Goal: Find specific fact: Find specific fact

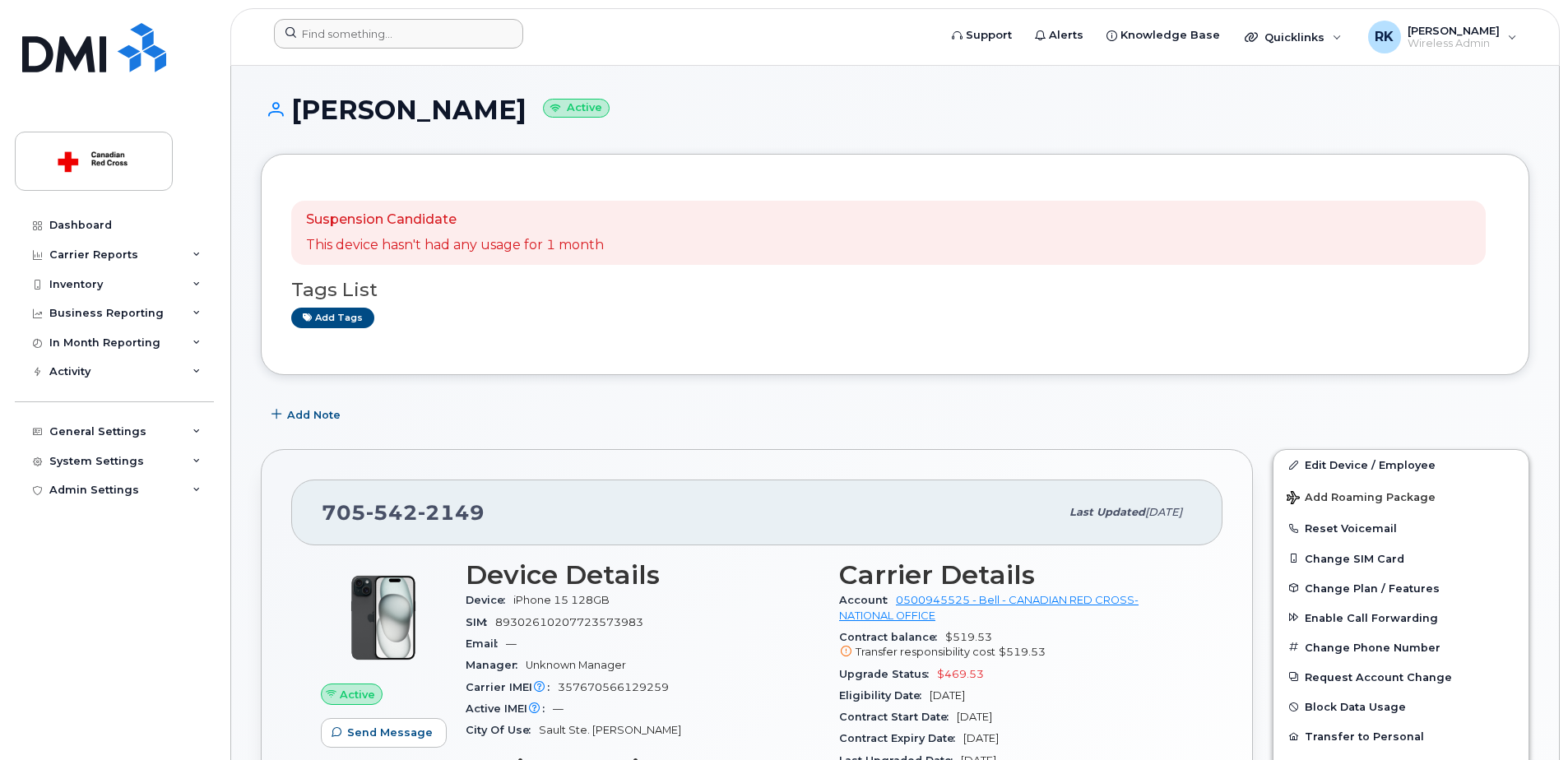
scroll to position [411, 0]
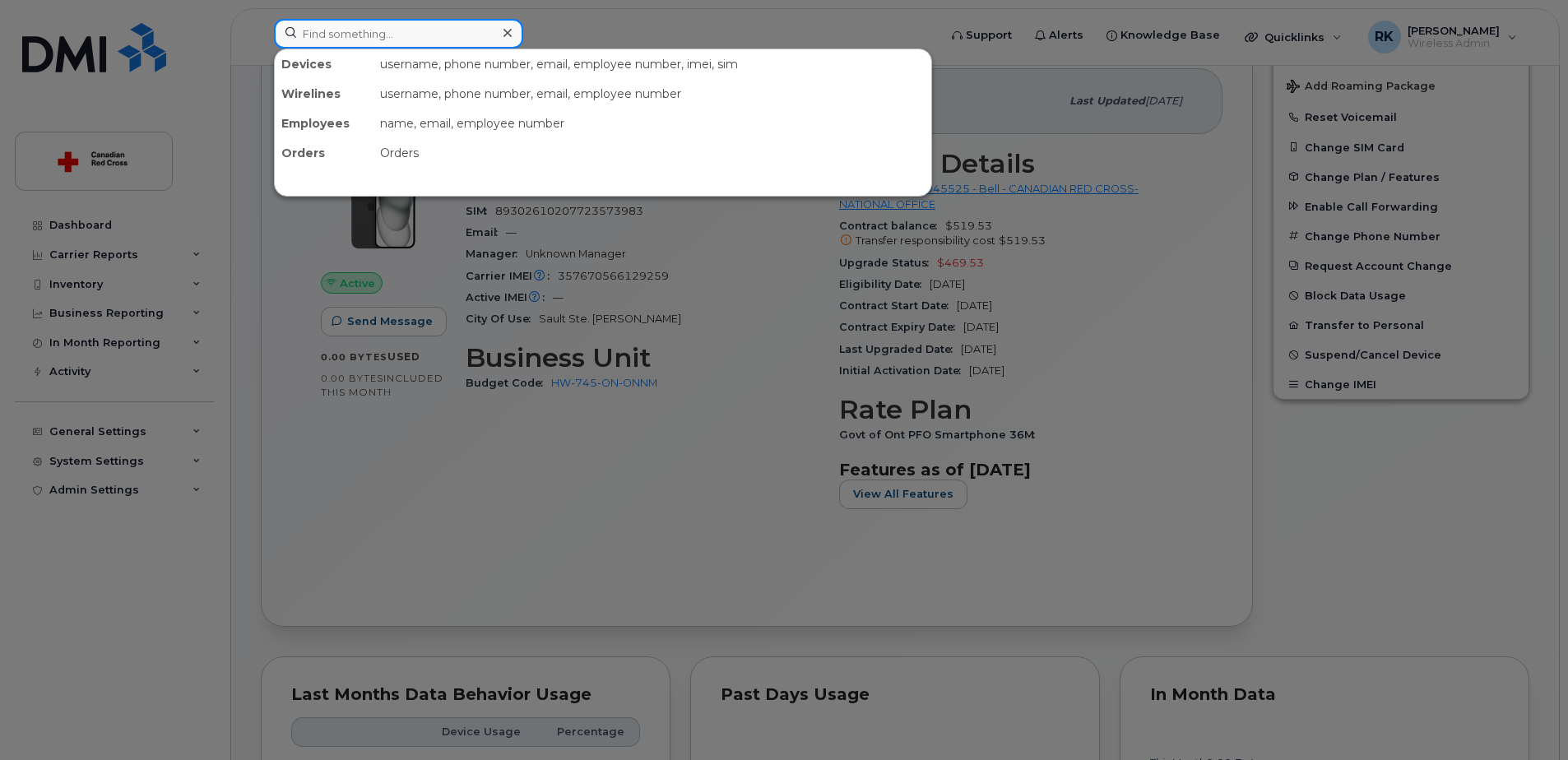
click at [430, 35] on input at bounding box center [399, 34] width 249 height 30
paste input "Jean-Nicolas Chagnon"
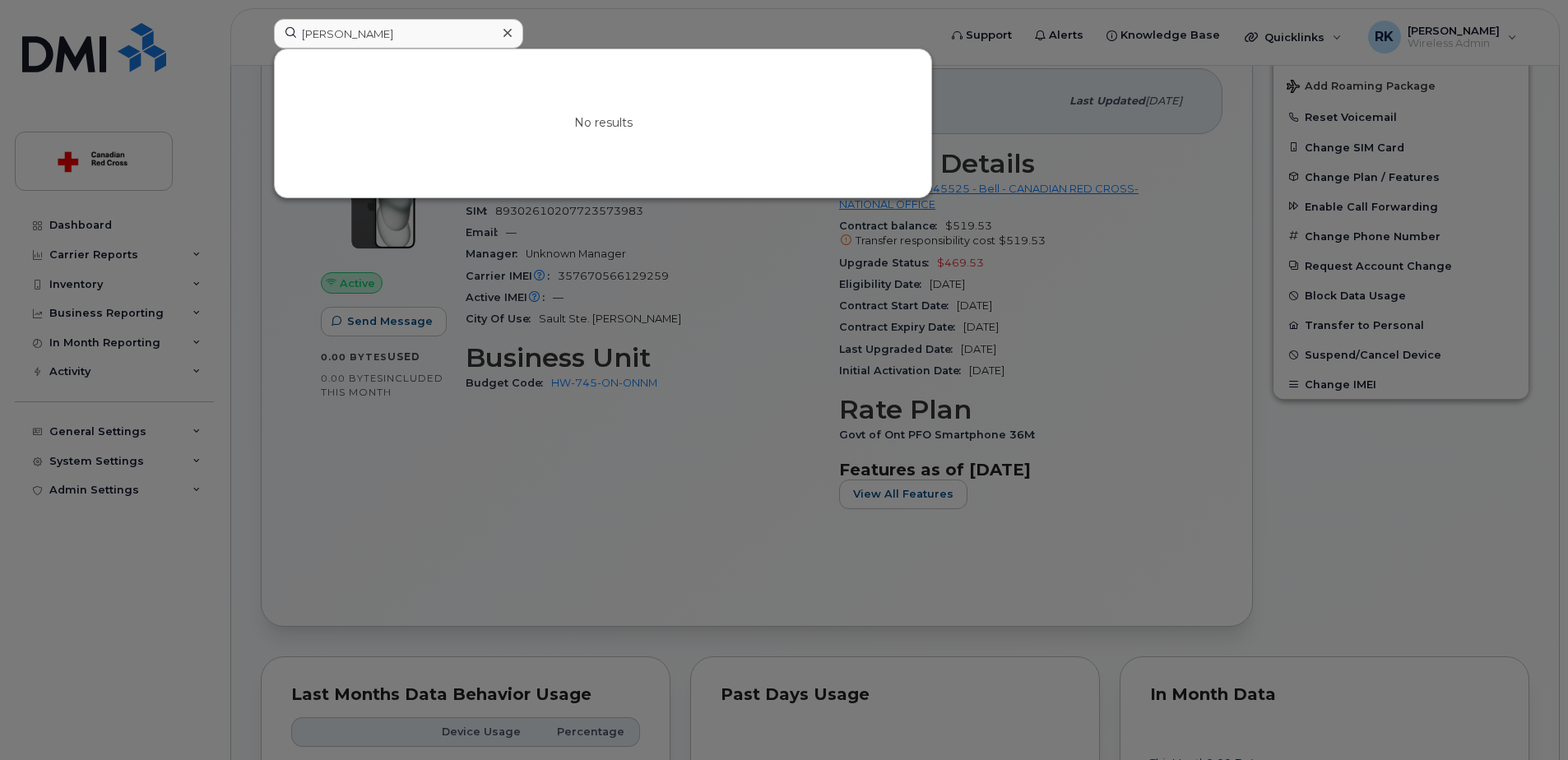
click at [768, 38] on div at bounding box center [784, 380] width 1568 height 760
click at [332, 35] on input "Jean-Nicolas Chagnon" at bounding box center [399, 34] width 249 height 30
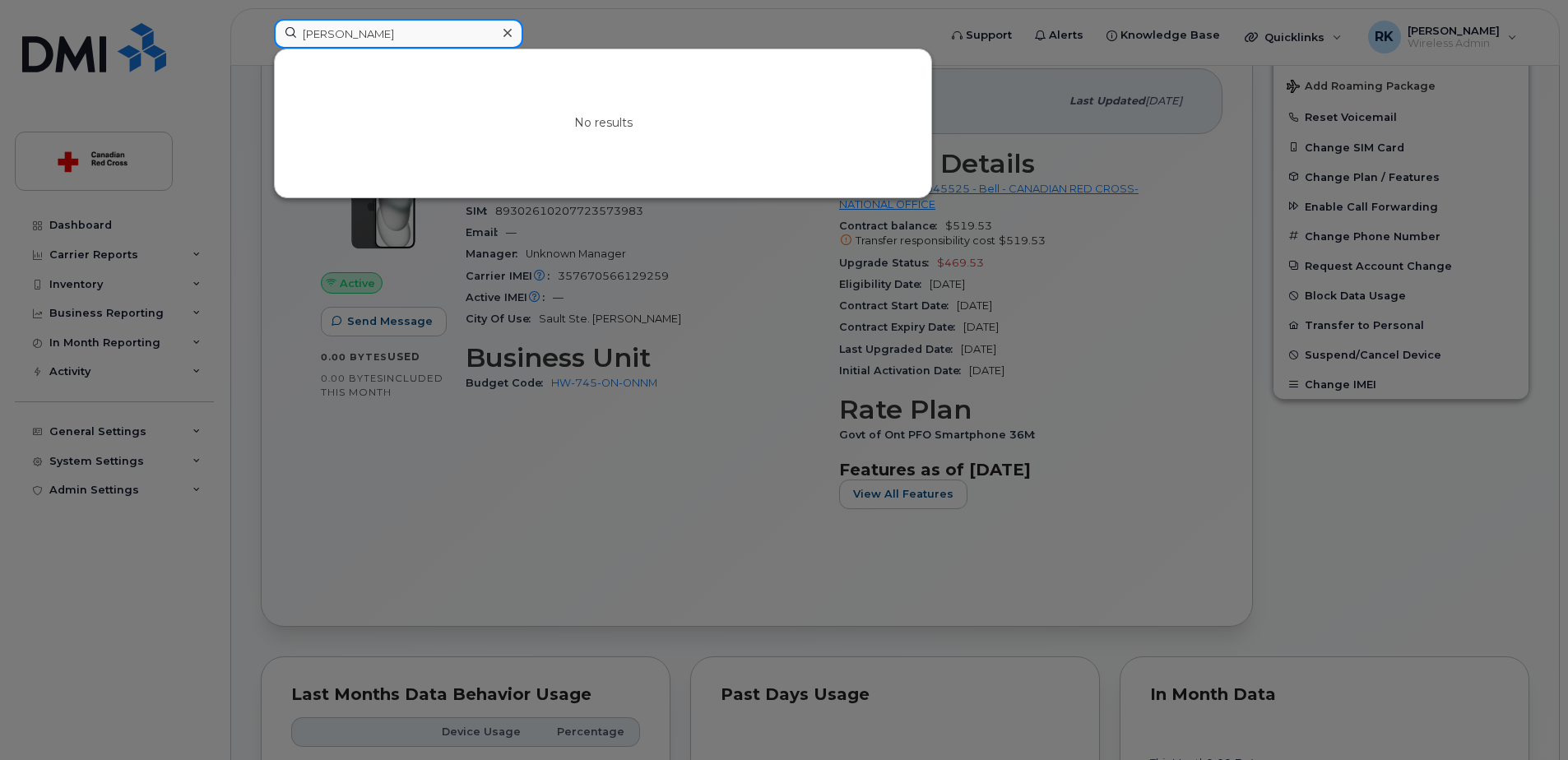
paste input "4373266825"
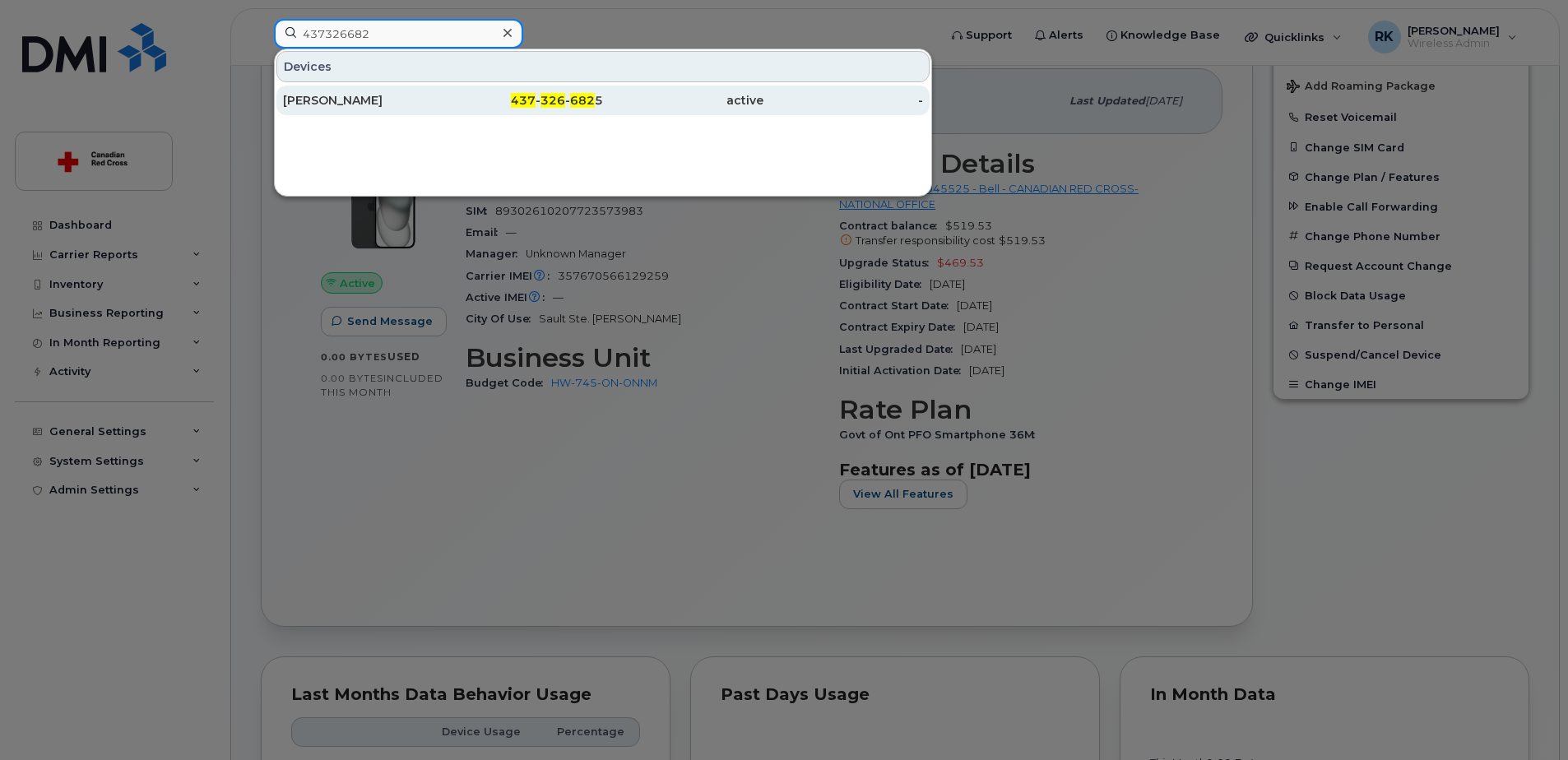
type input "437326682"
click at [317, 93] on div "[PERSON_NAME]" at bounding box center [363, 100] width 161 height 16
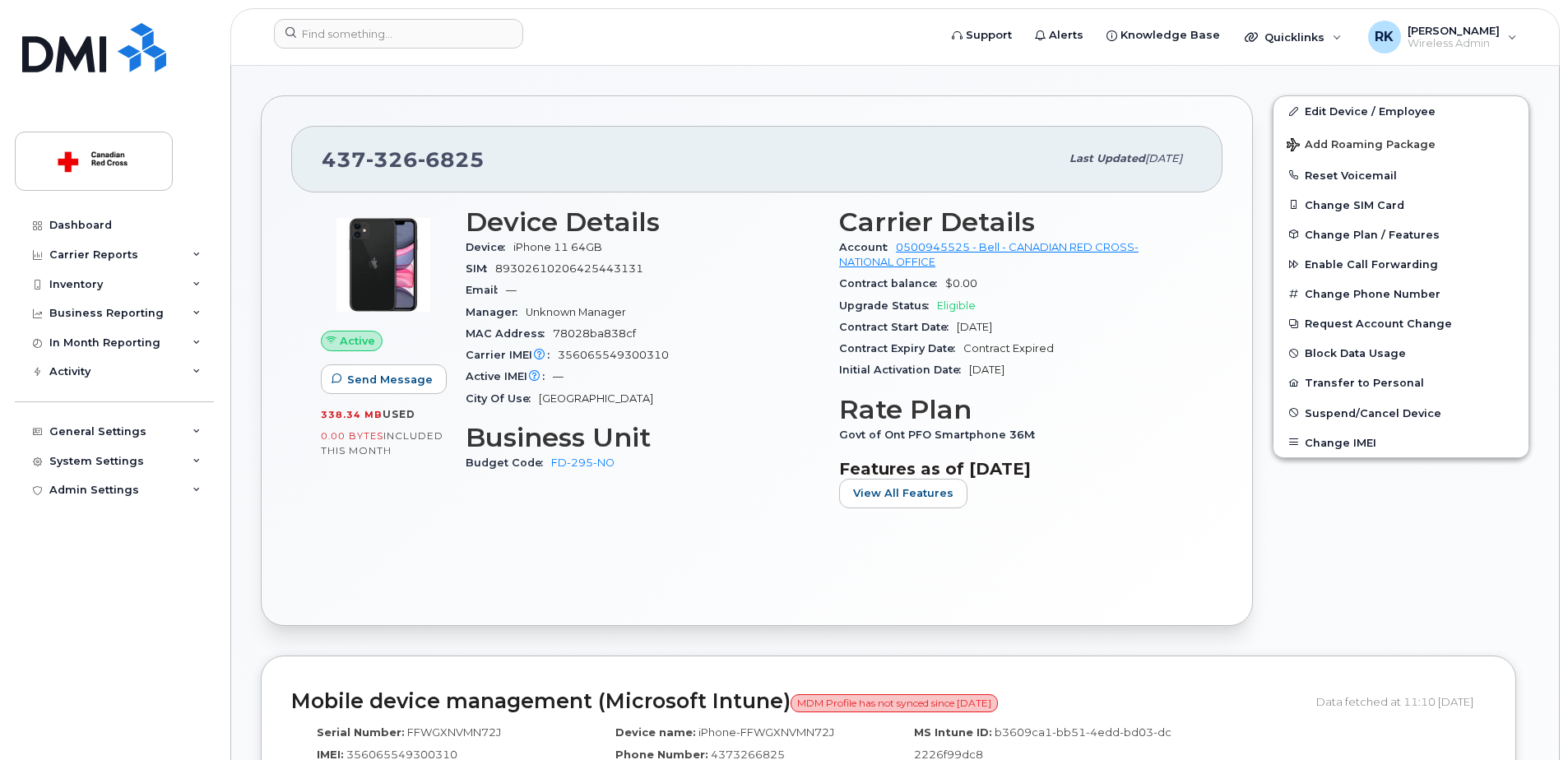
scroll to position [246, 0]
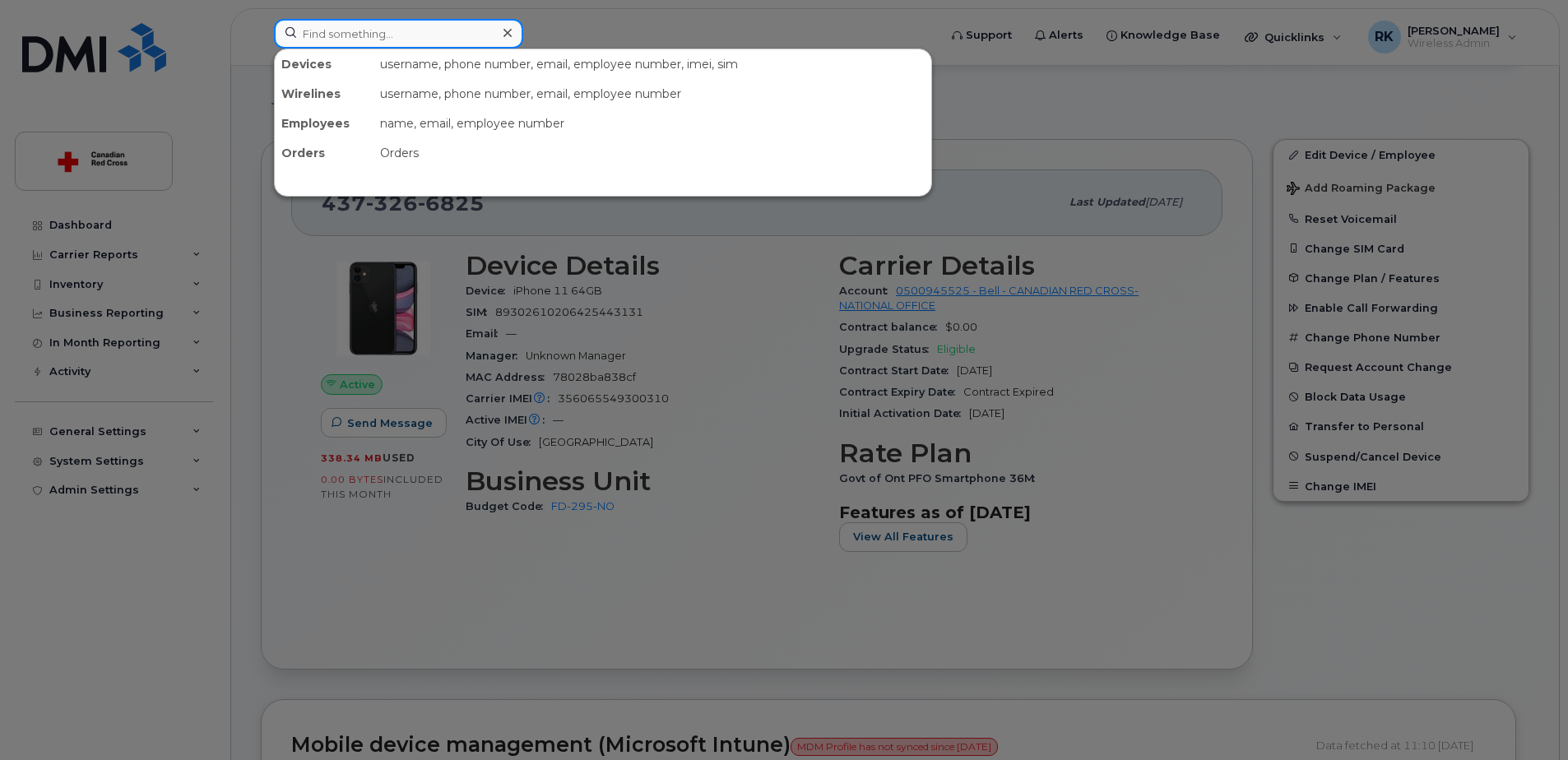
click at [403, 35] on input at bounding box center [399, 34] width 249 height 30
paste input "6473554123"
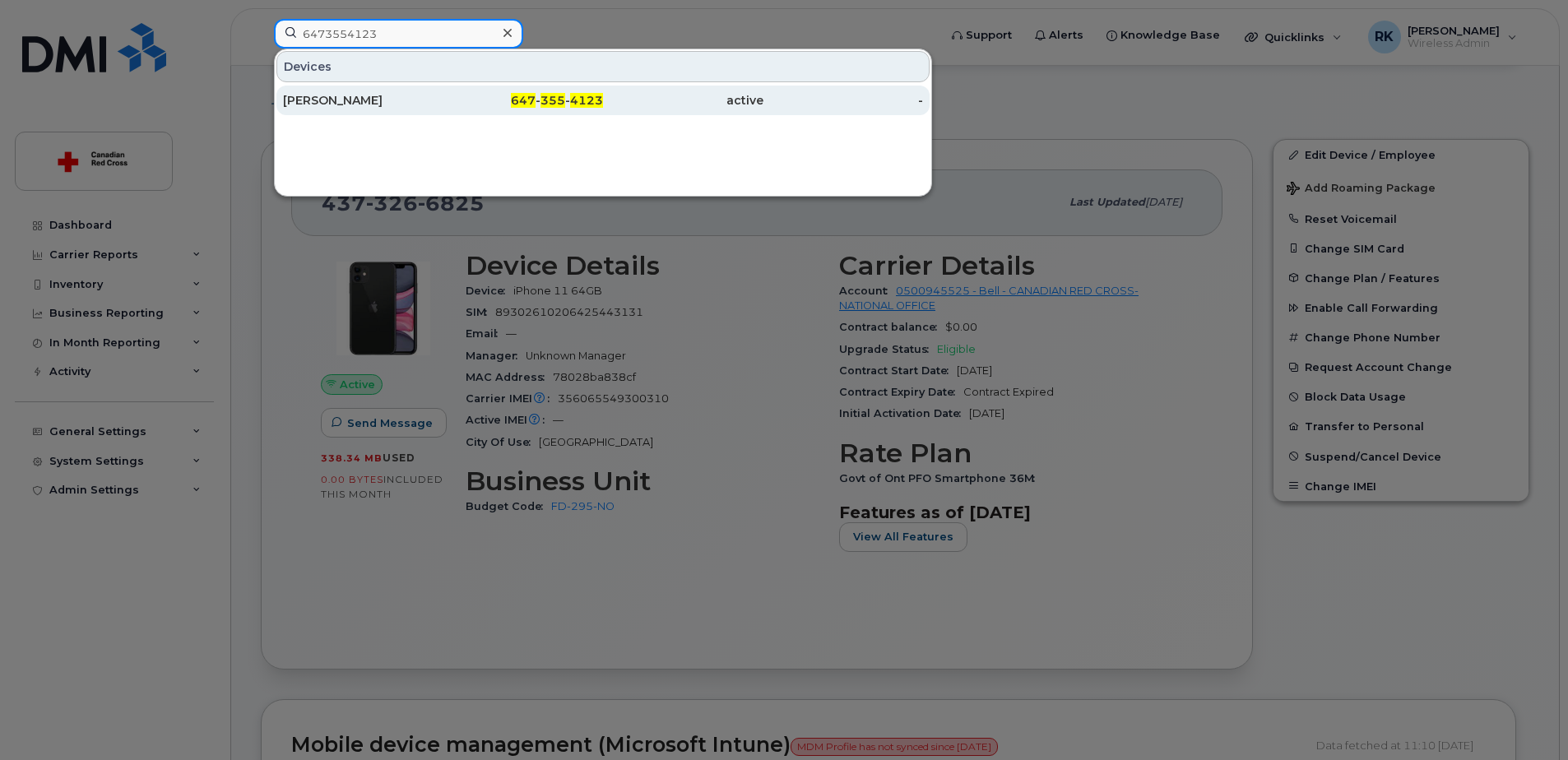
type input "6473554123"
click at [377, 86] on link "[PERSON_NAME] 647 - 355 - 4123 active -" at bounding box center [602, 101] width 653 height 30
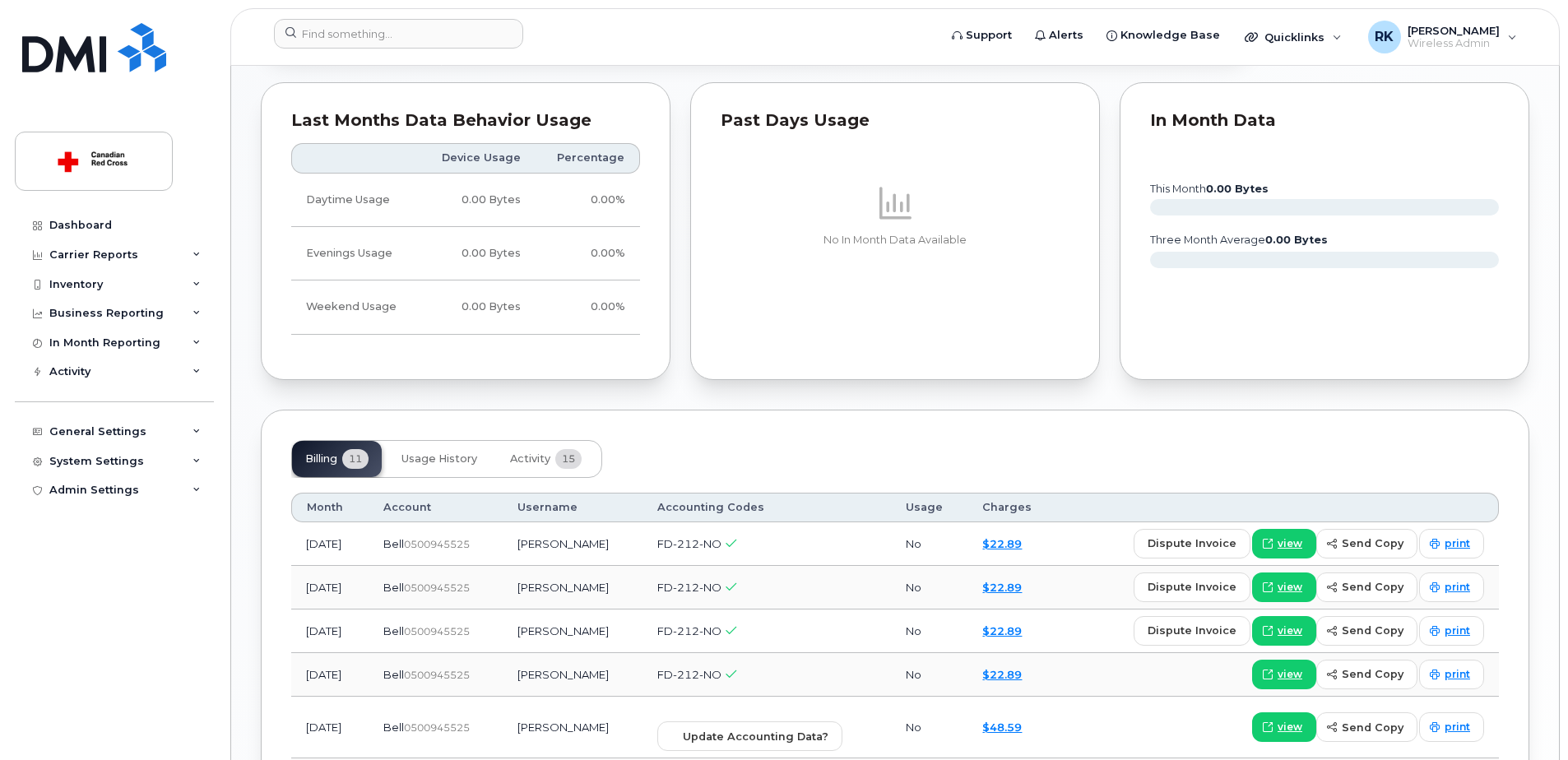
scroll to position [987, 0]
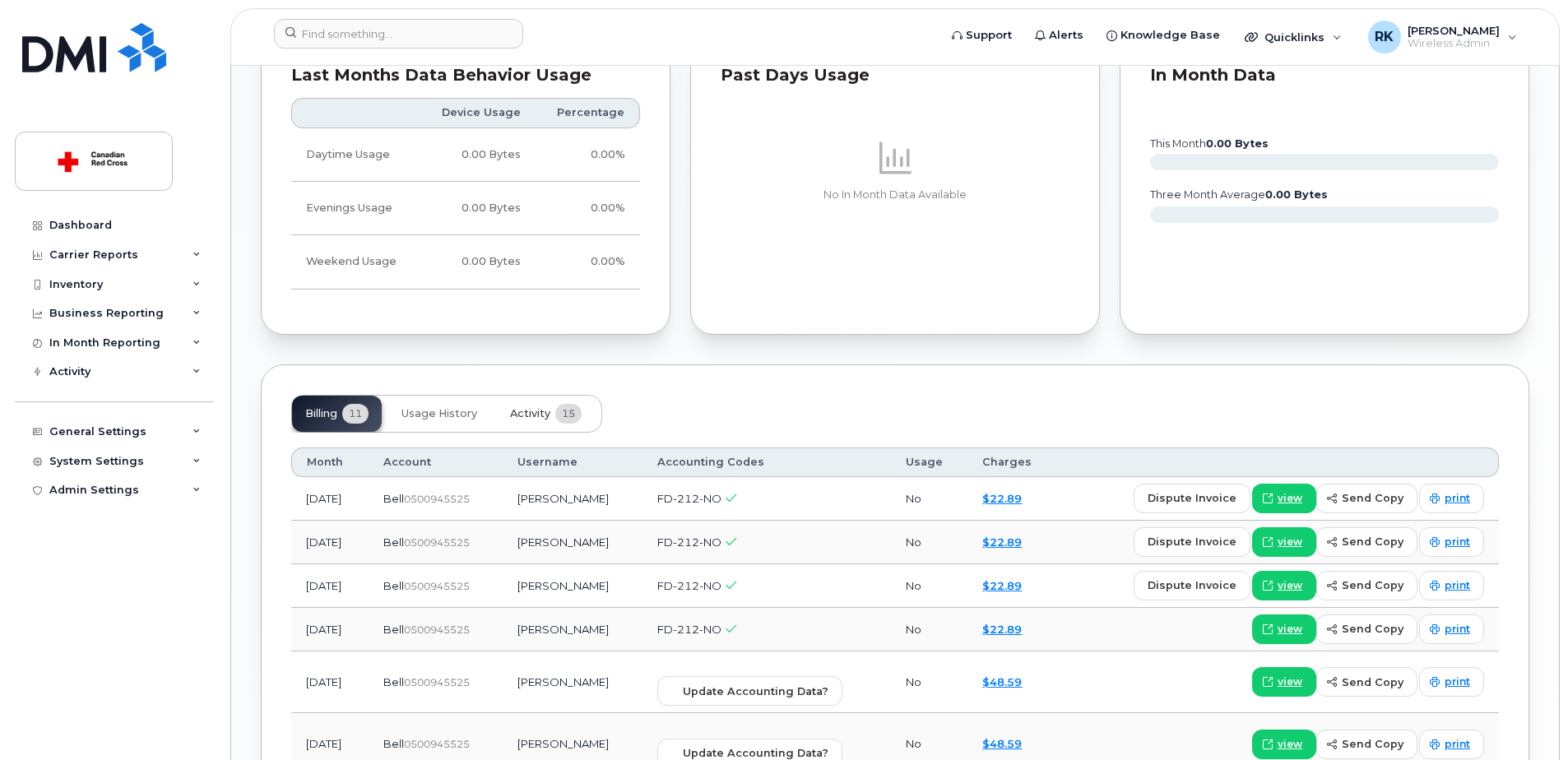
click at [543, 416] on span "Activity" at bounding box center [530, 413] width 40 height 13
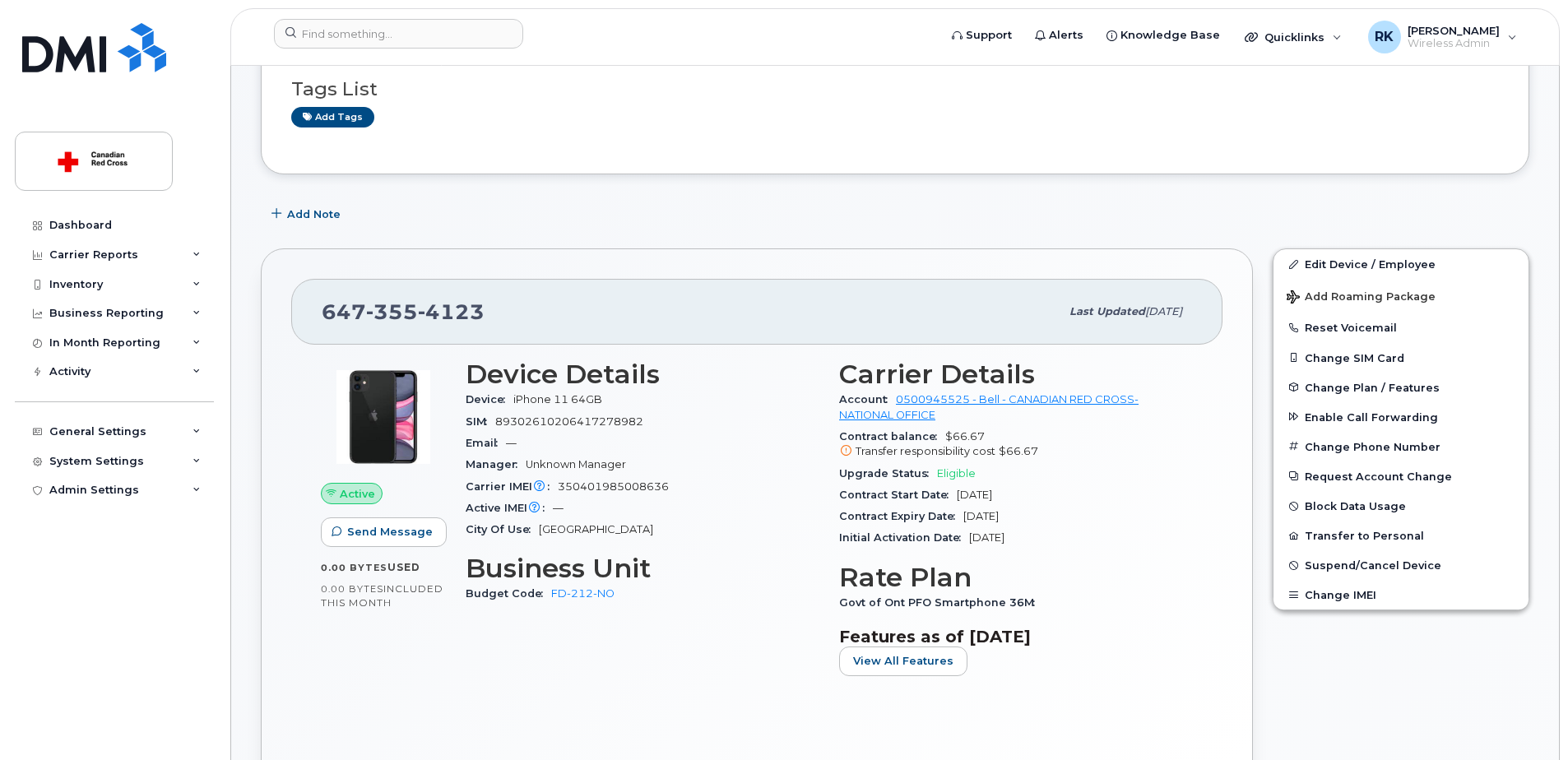
scroll to position [329, 0]
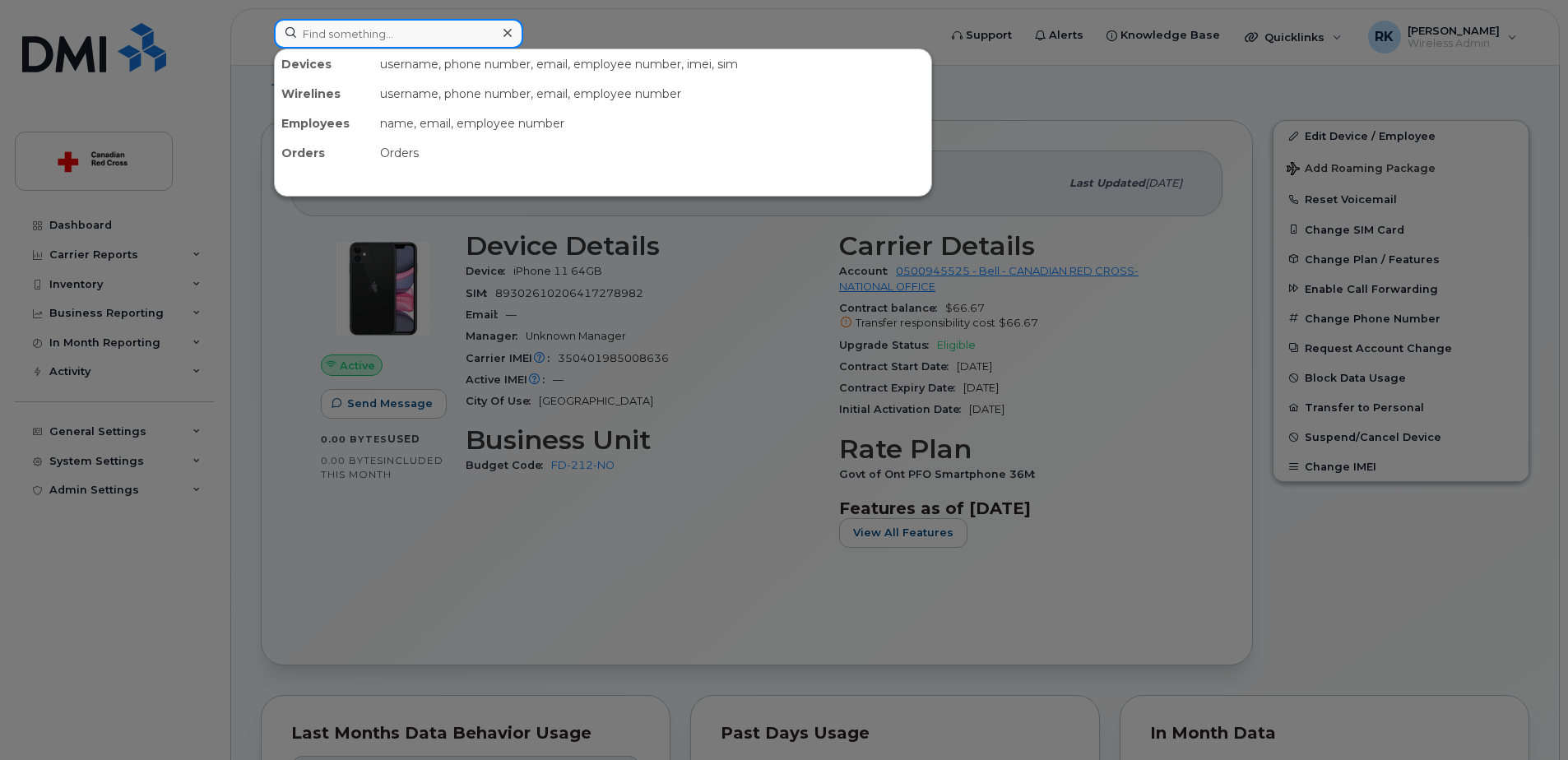
click at [369, 40] on input at bounding box center [399, 34] width 249 height 30
paste input "4373266825"
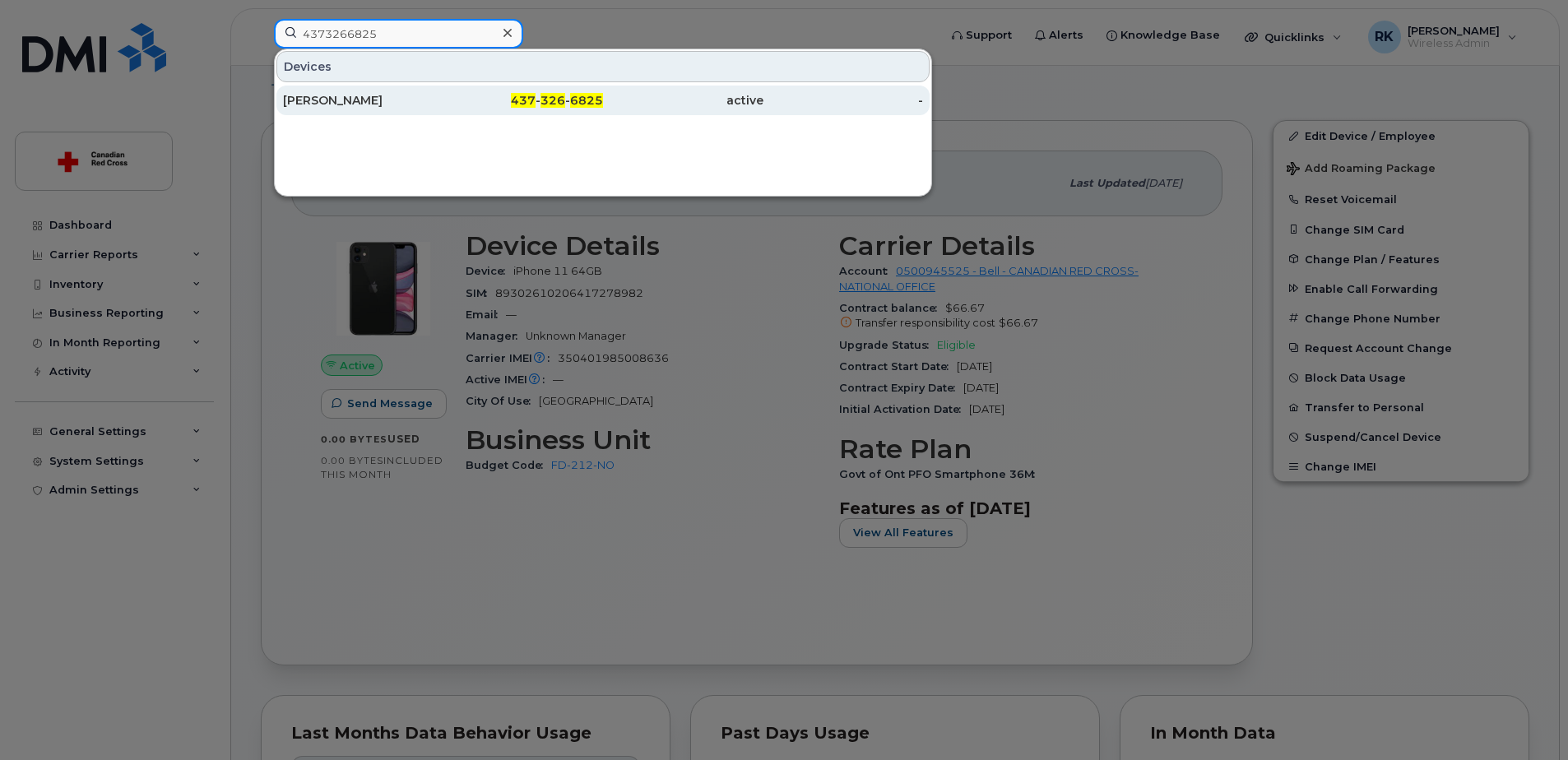
type input "4373266825"
click at [329, 100] on div "[PERSON_NAME]" at bounding box center [363, 100] width 161 height 16
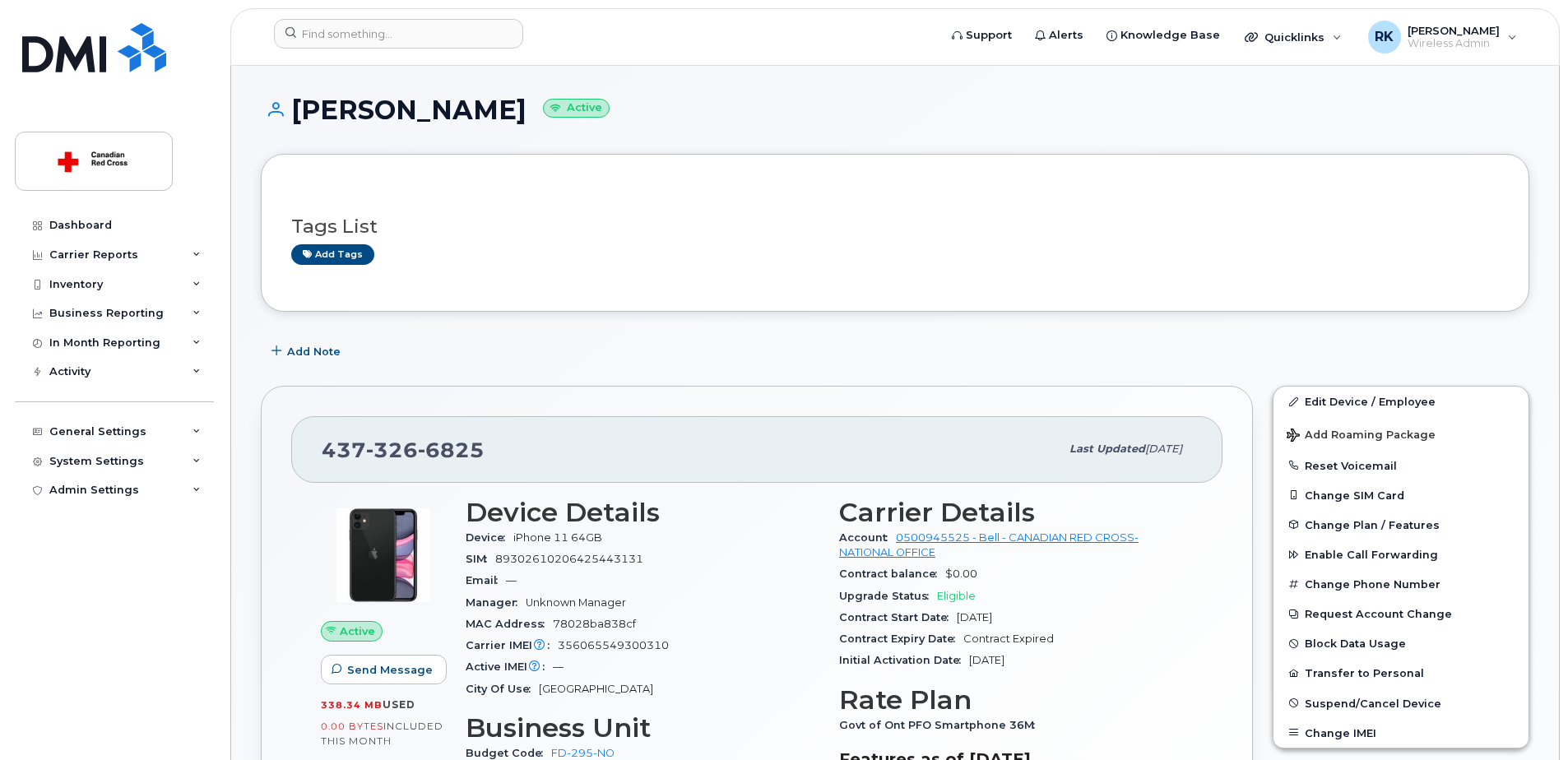
scroll to position [82, 0]
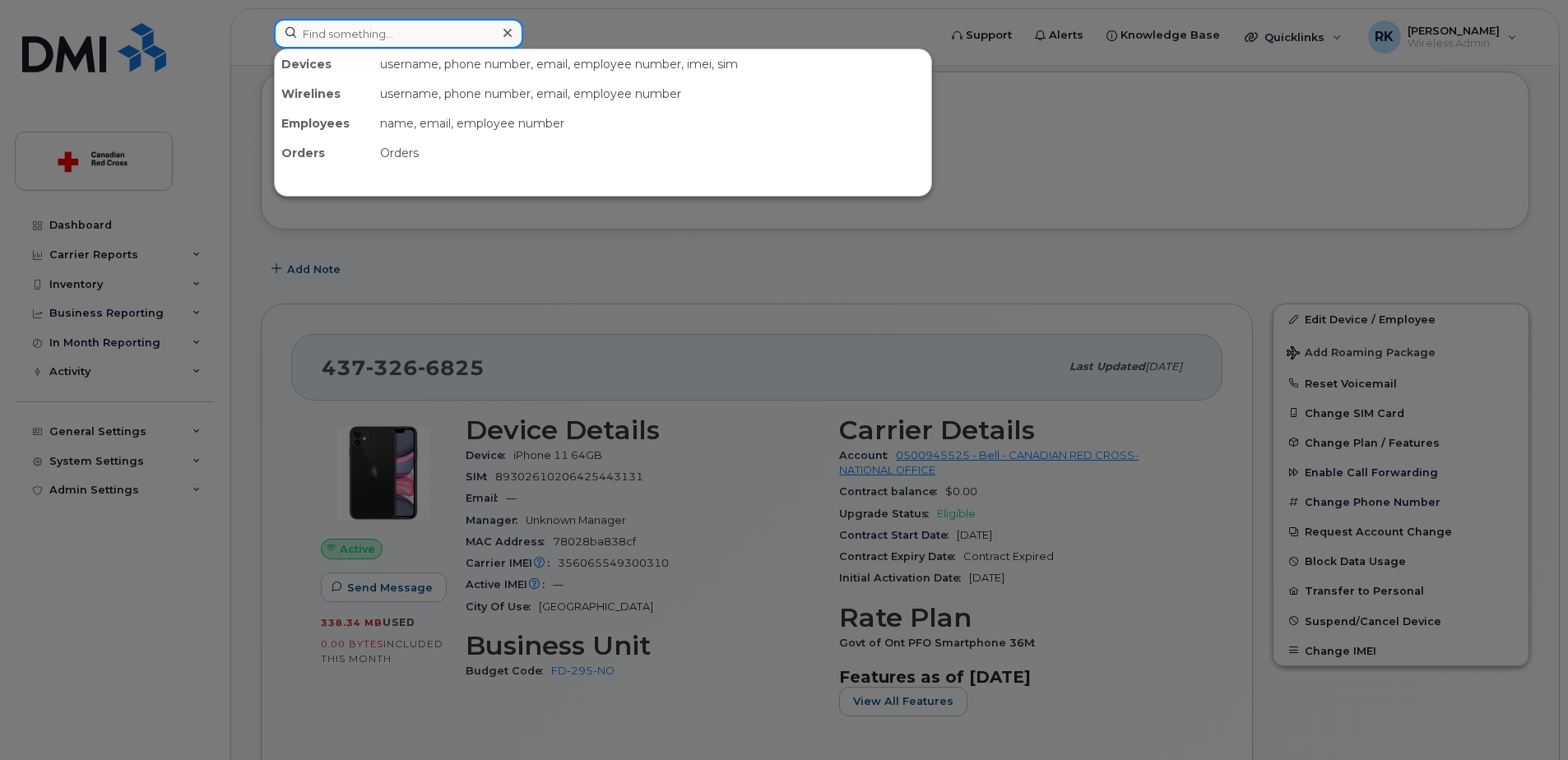
click at [395, 28] on input at bounding box center [399, 34] width 249 height 30
paste input "6473554123"
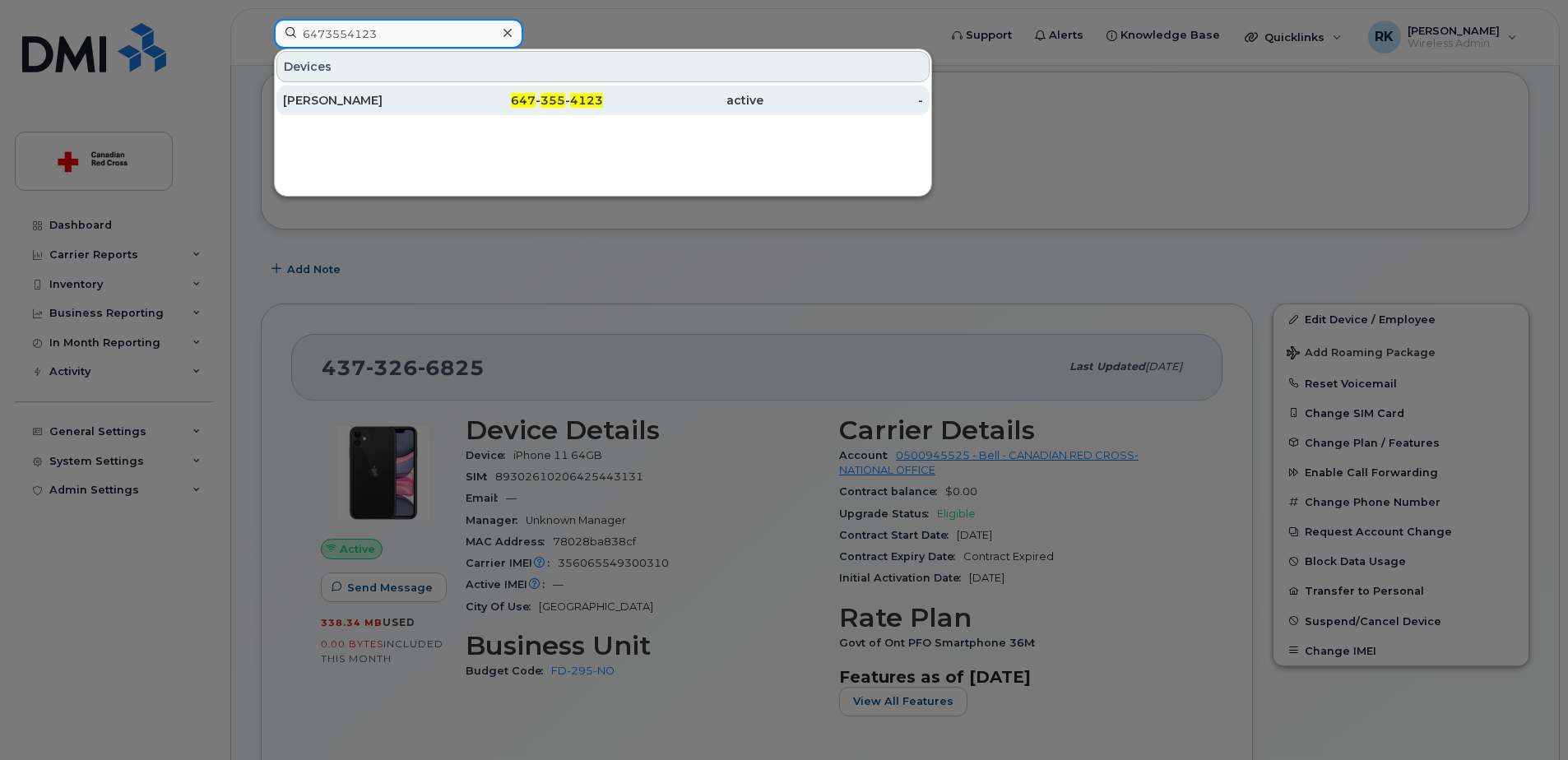
type input "6473554123"
click at [388, 104] on div "[PERSON_NAME]" at bounding box center [363, 100] width 161 height 16
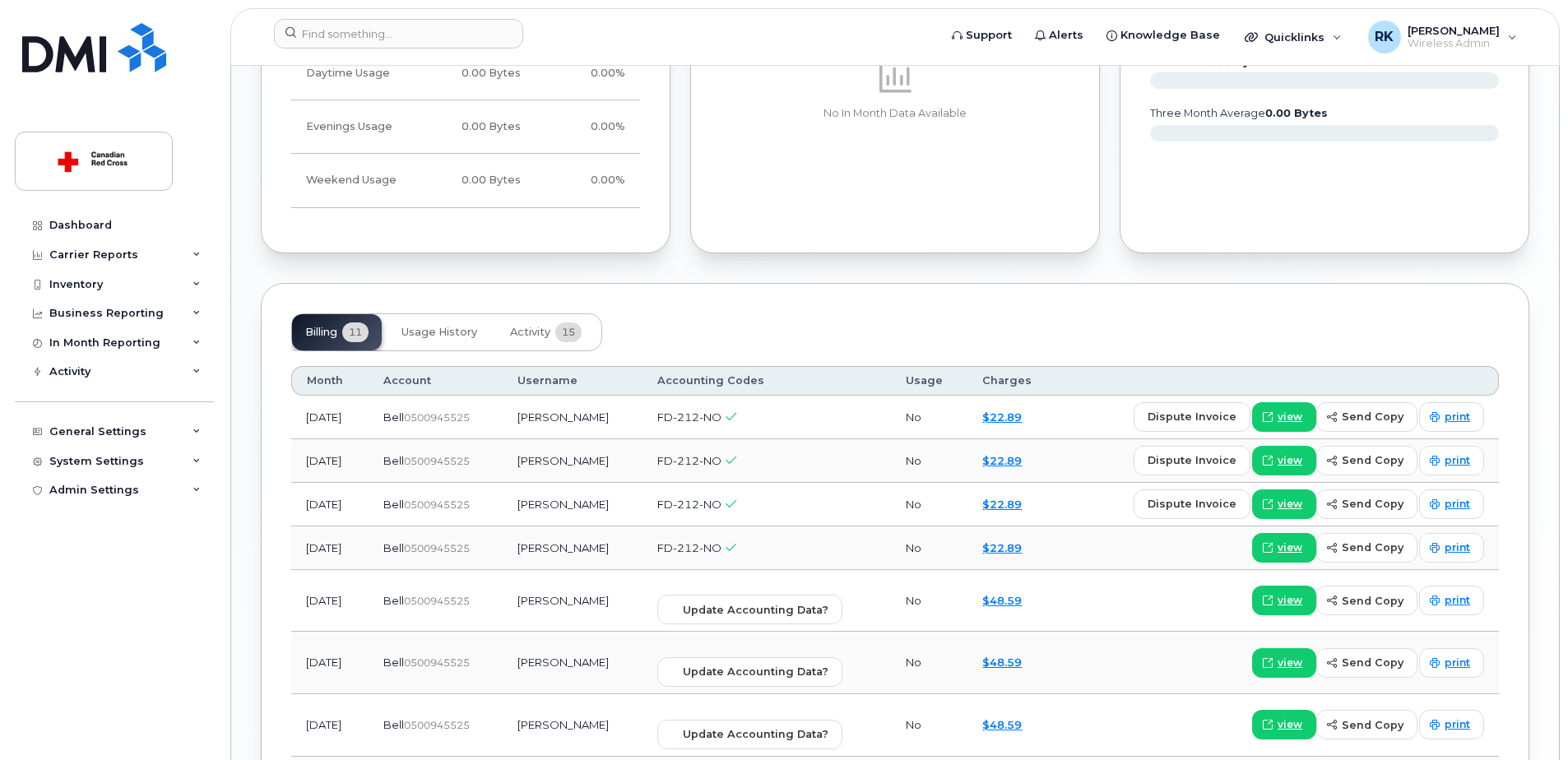
scroll to position [1069, 0]
click at [521, 331] on span "Activity" at bounding box center [530, 331] width 40 height 13
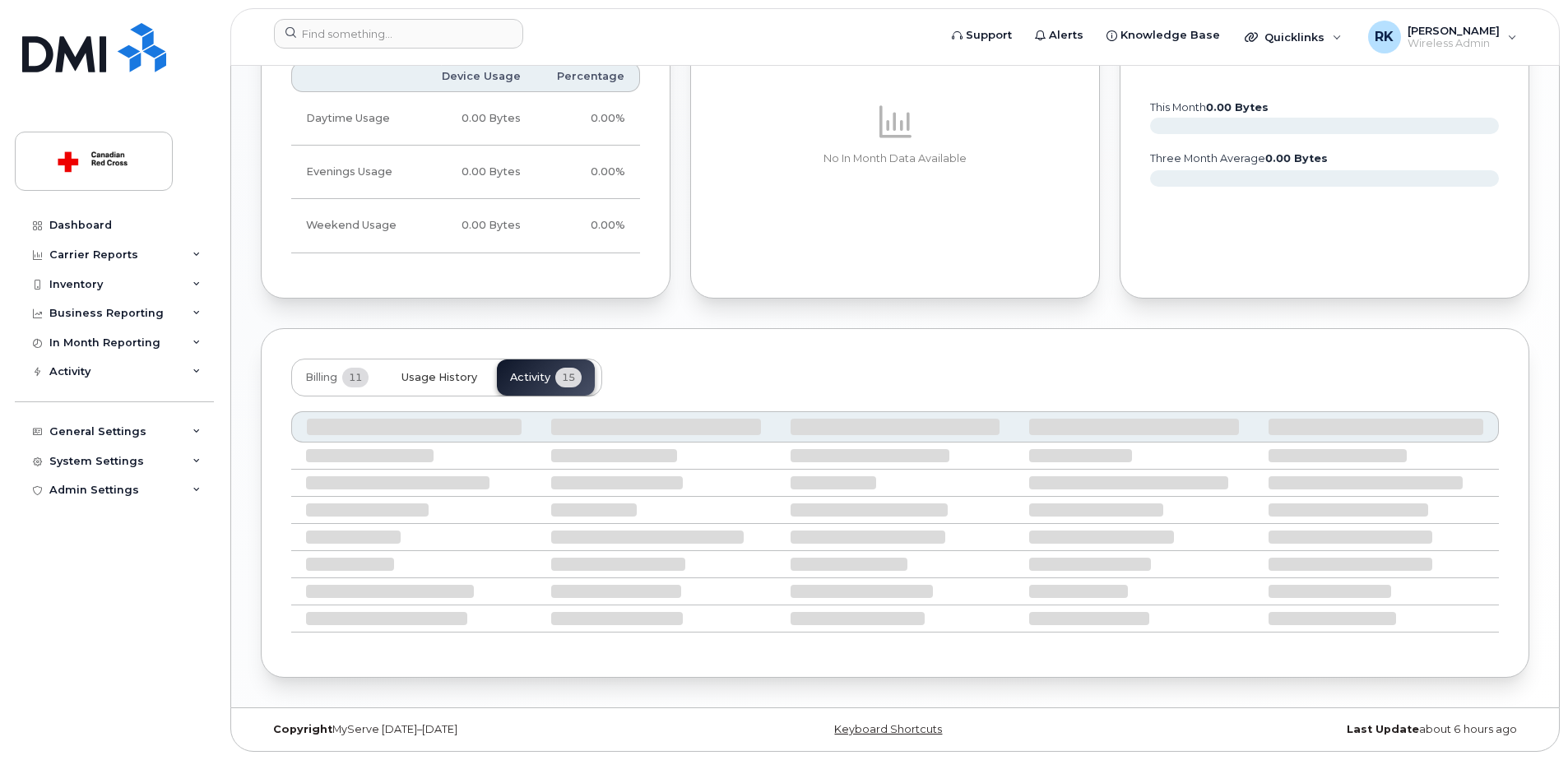
click at [437, 374] on span "Usage History" at bounding box center [440, 377] width 76 height 13
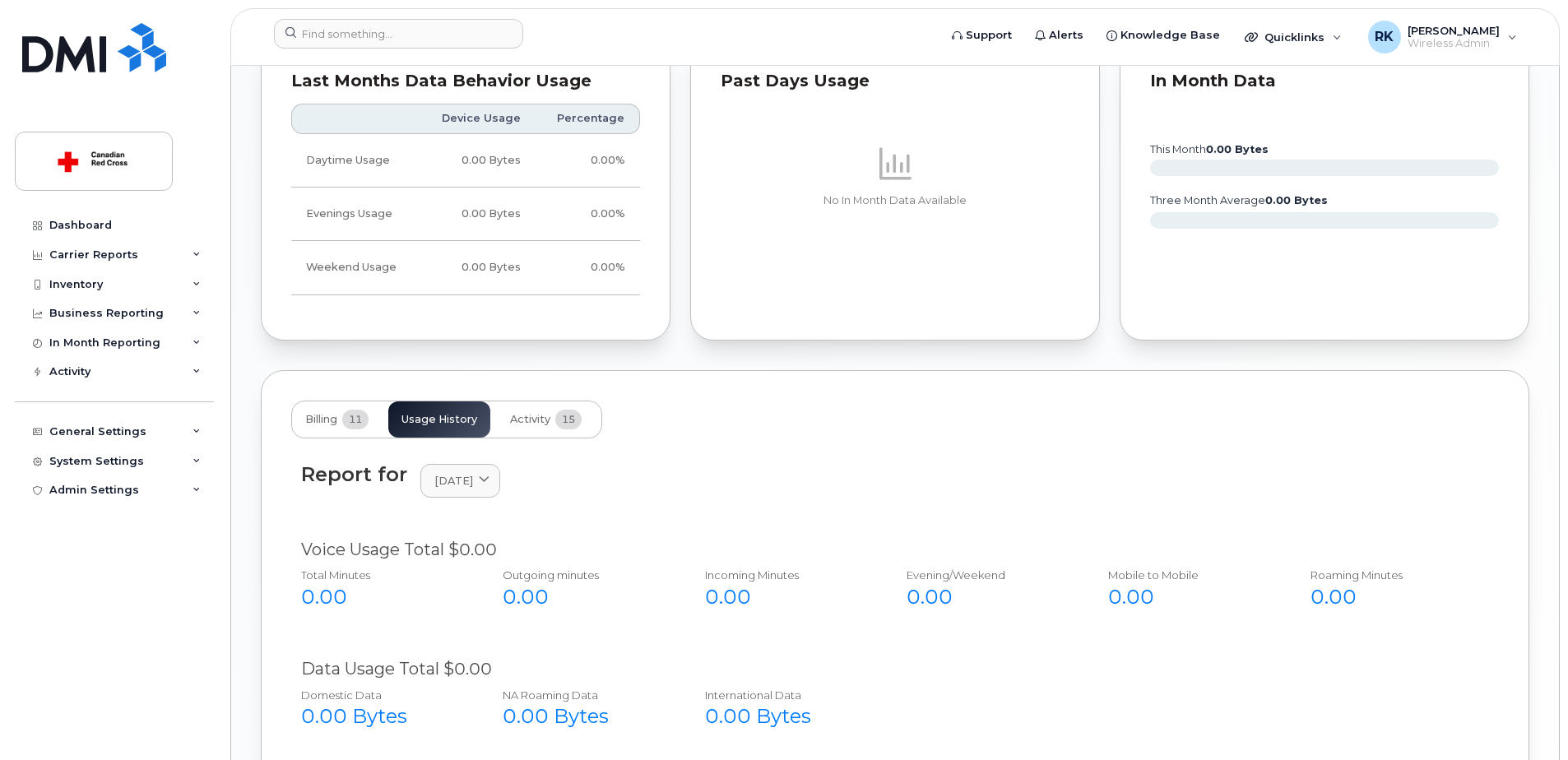
scroll to position [918, 0]
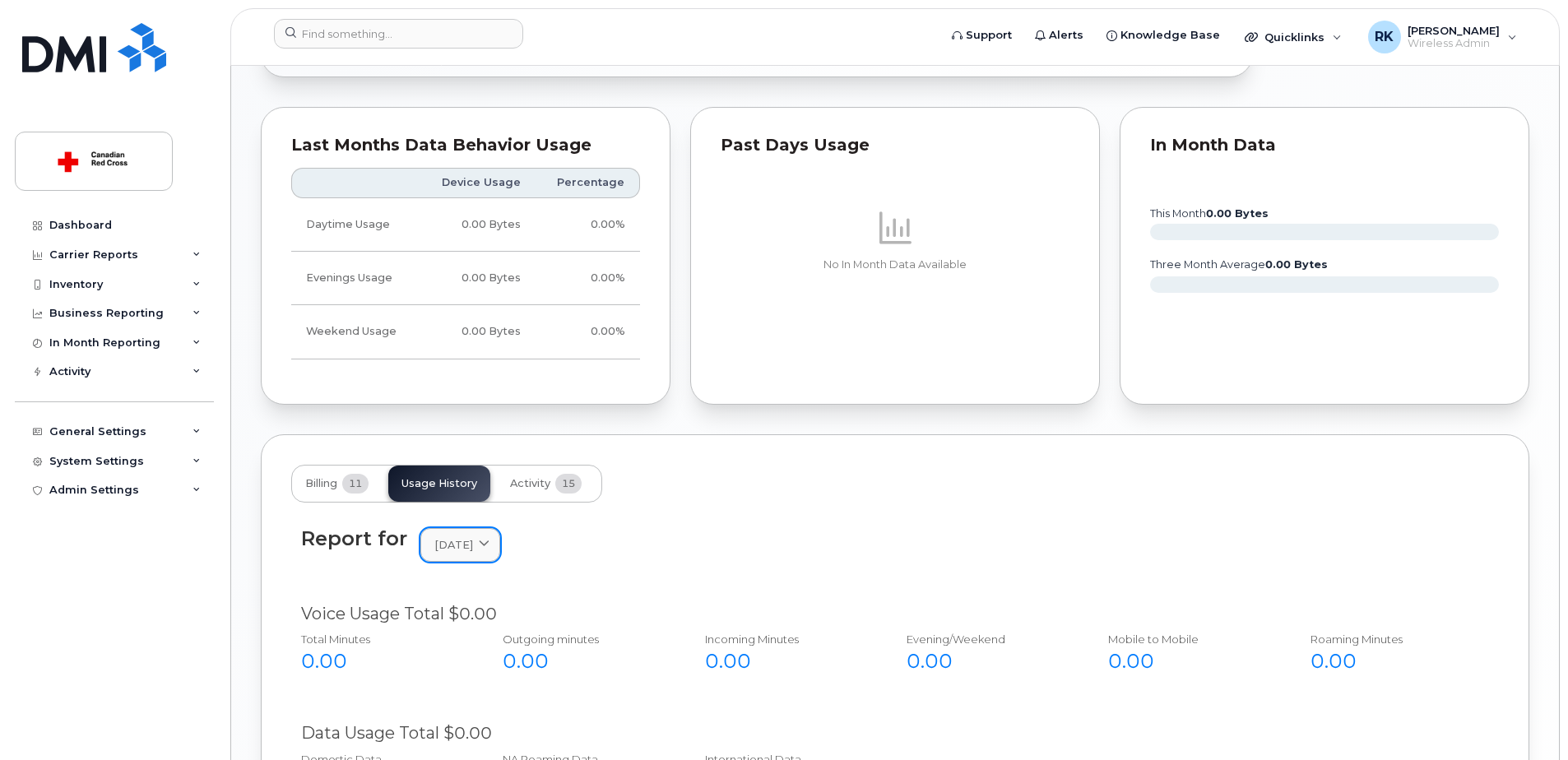
click at [487, 551] on div "August 2025" at bounding box center [461, 546] width 52 height 16
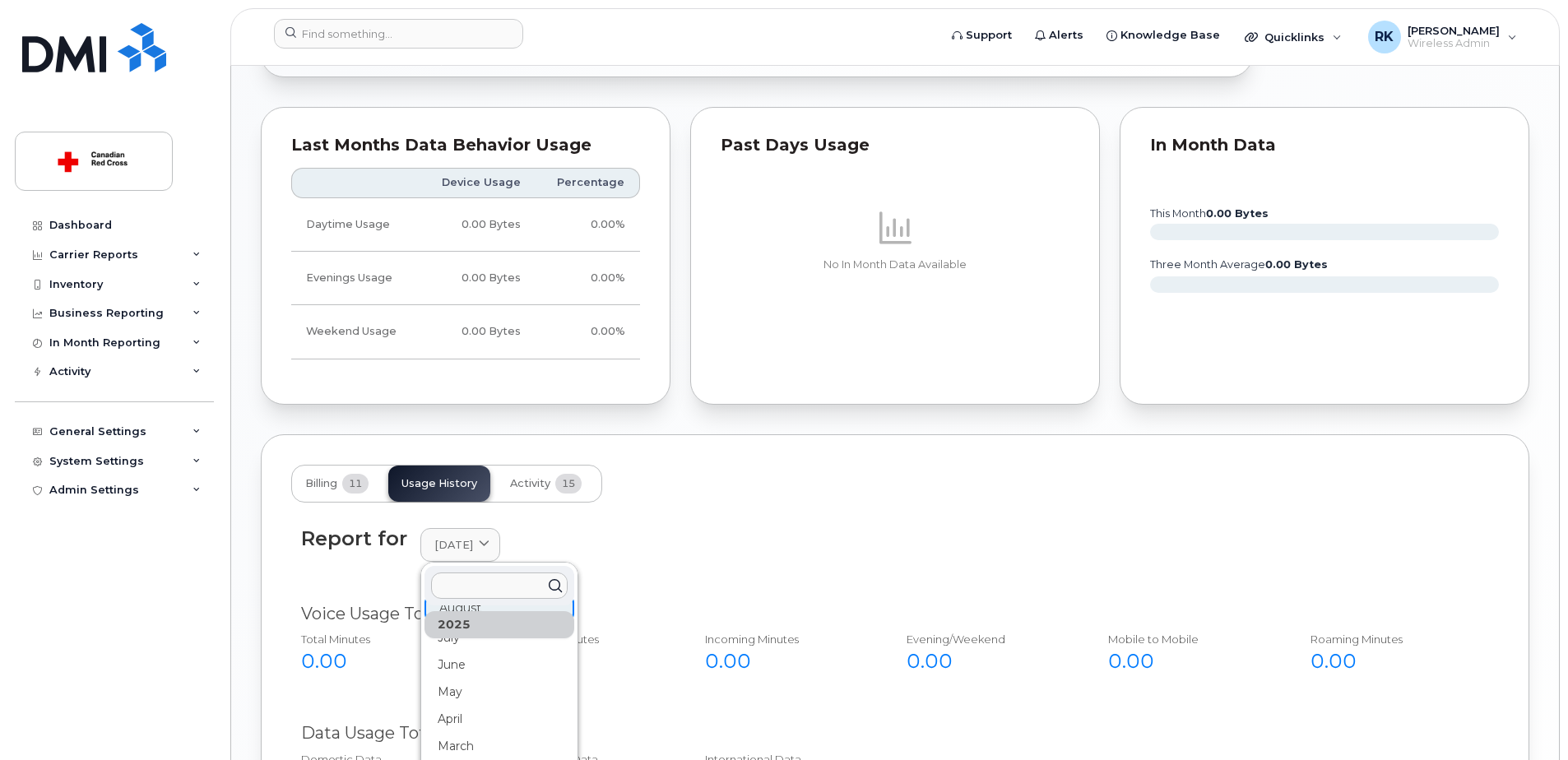
scroll to position [85, 0]
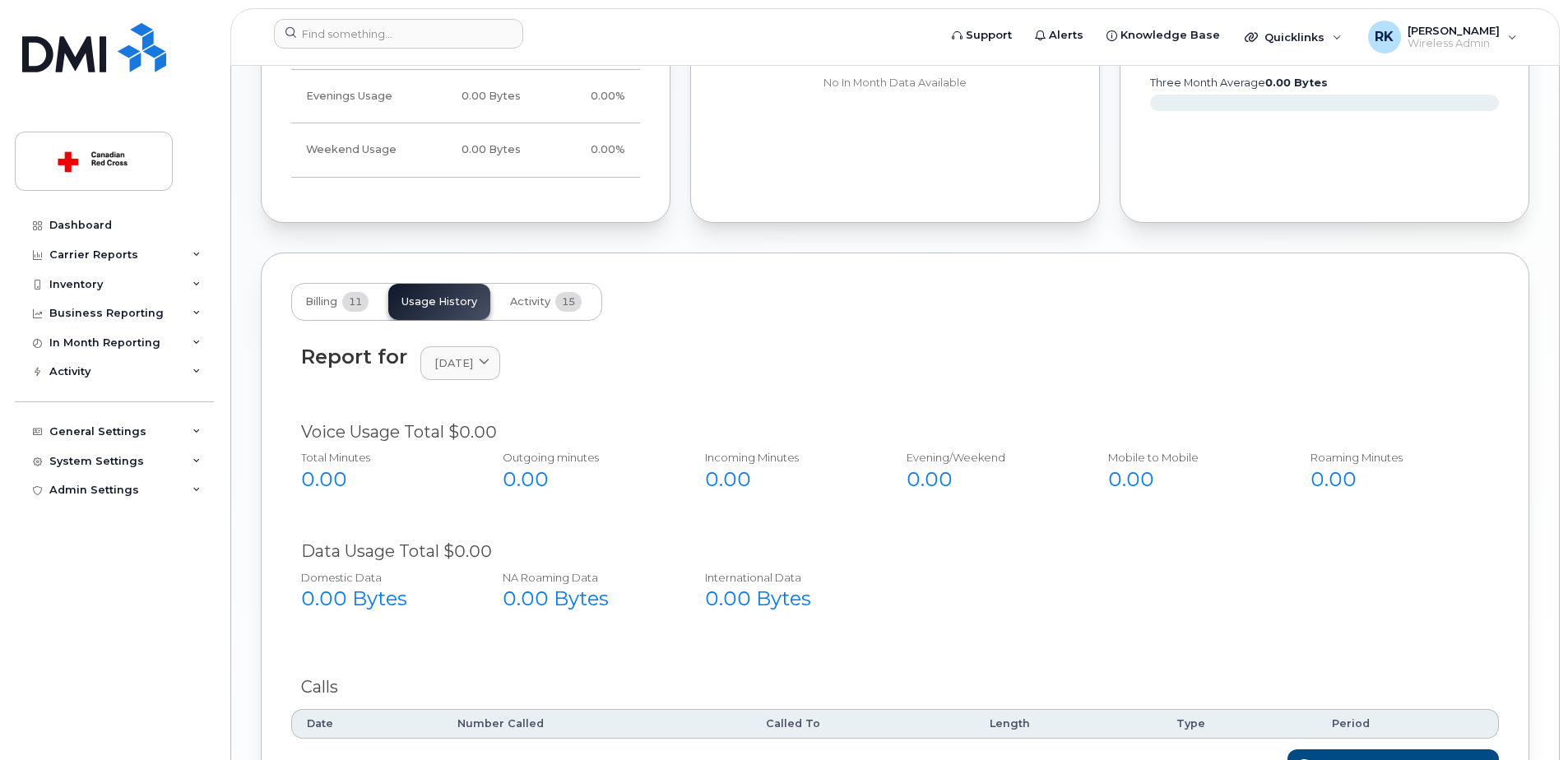
scroll to position [1247, 0]
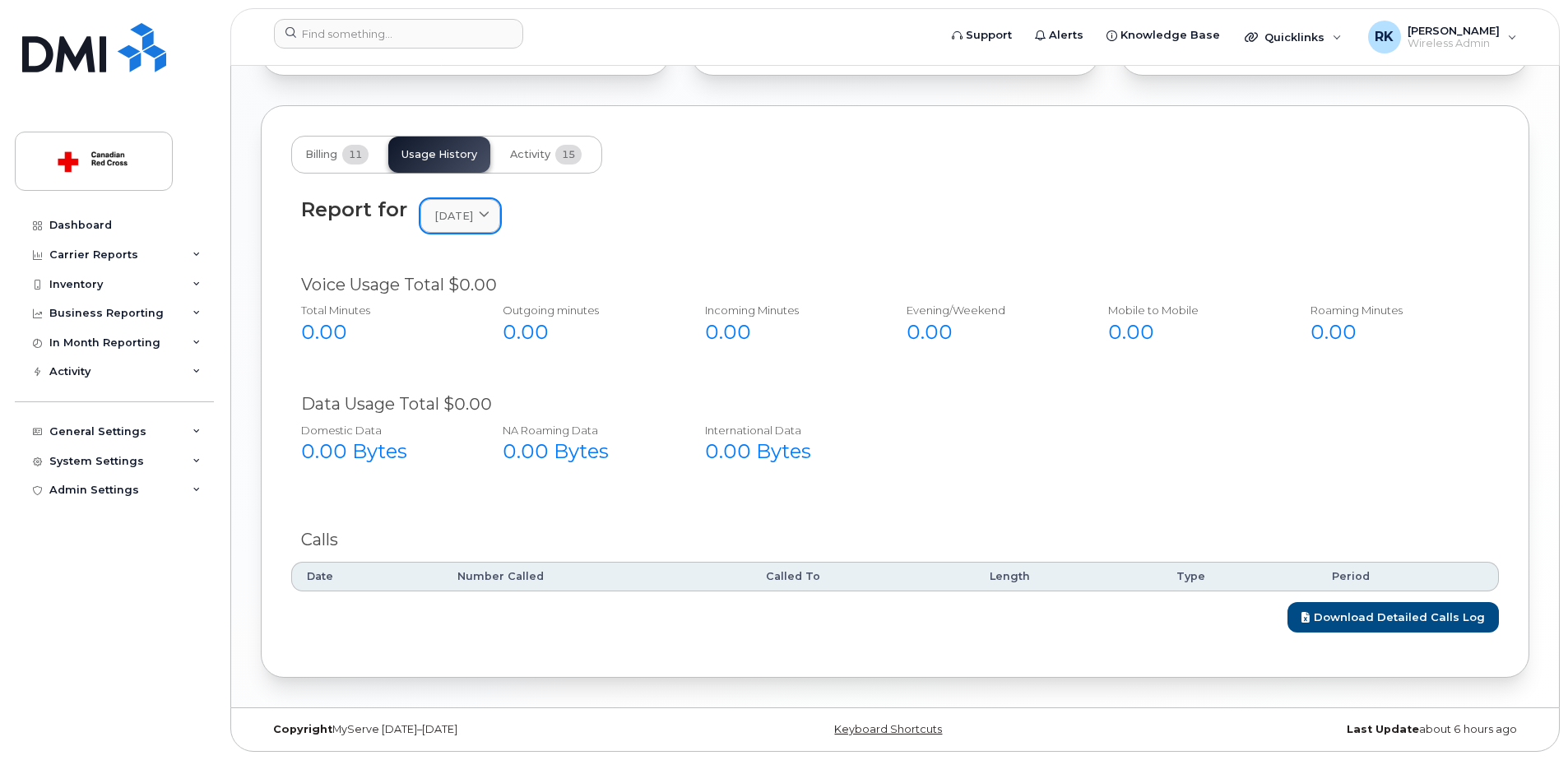
click at [487, 212] on div "June 2025" at bounding box center [461, 216] width 52 height 16
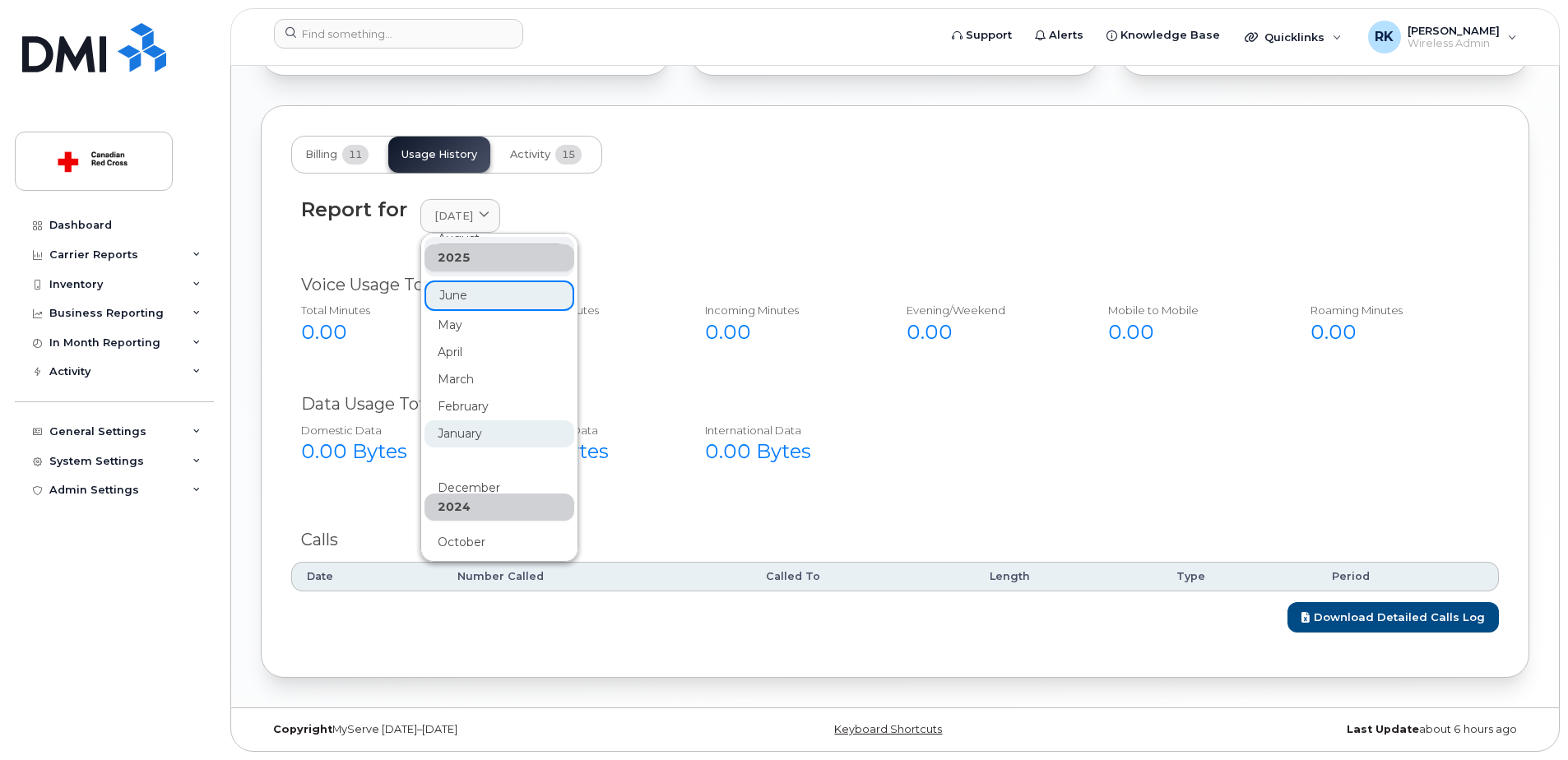
click at [470, 424] on div "January" at bounding box center [500, 434] width 150 height 27
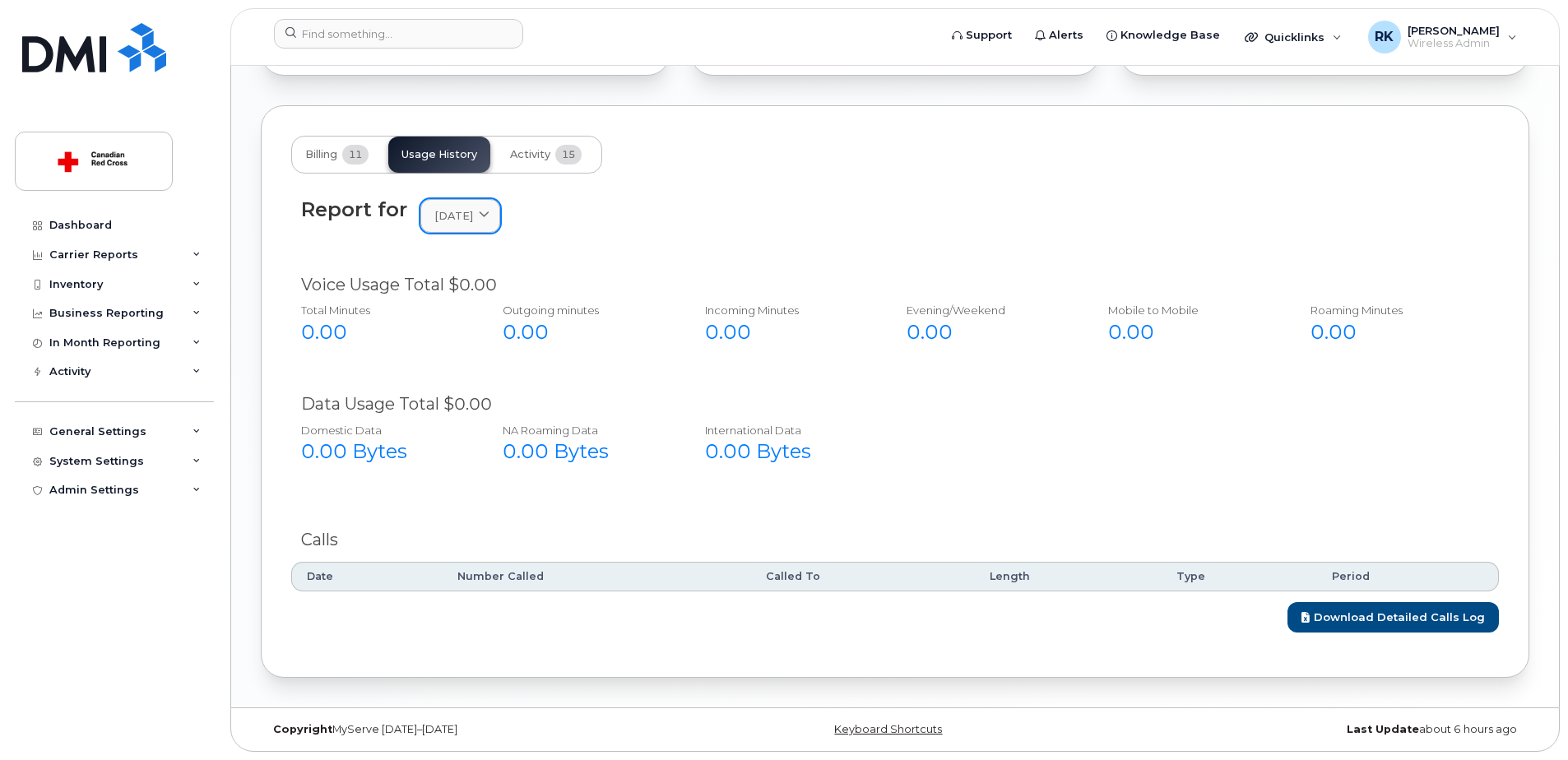
click at [469, 214] on span "January 2025" at bounding box center [454, 216] width 39 height 16
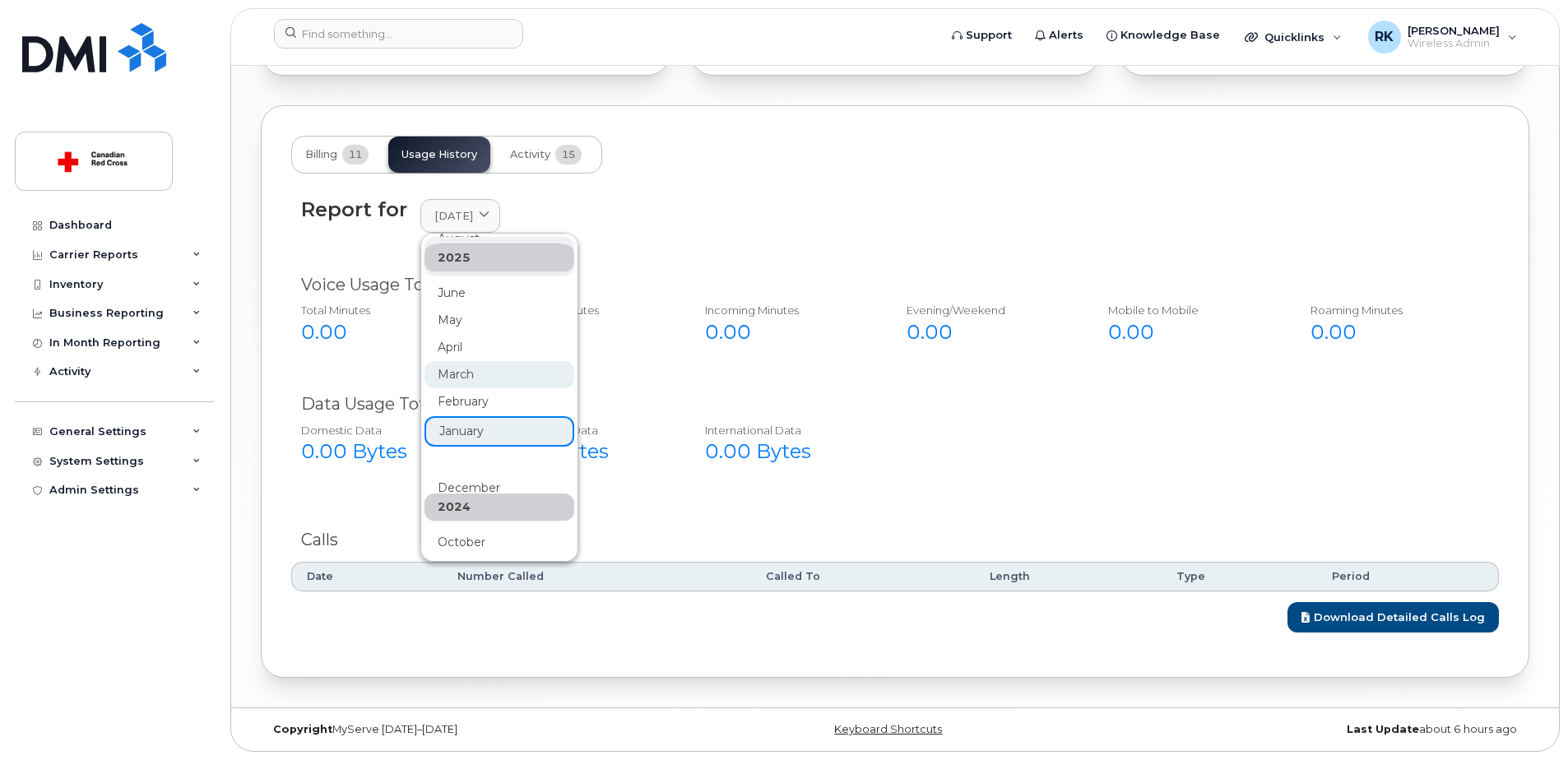
click at [455, 386] on div "March" at bounding box center [500, 374] width 150 height 27
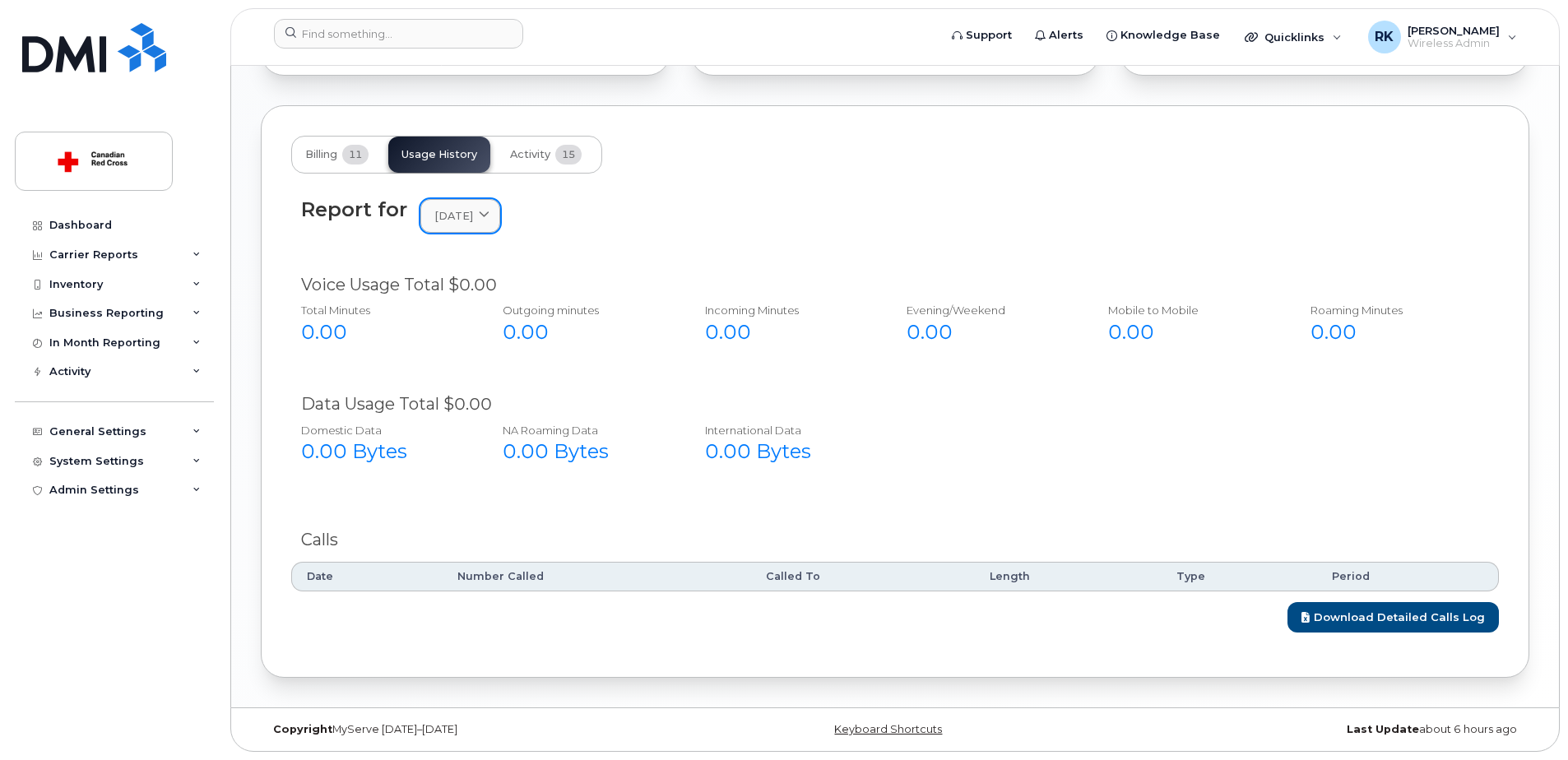
click at [473, 208] on span "March 2025" at bounding box center [454, 216] width 39 height 16
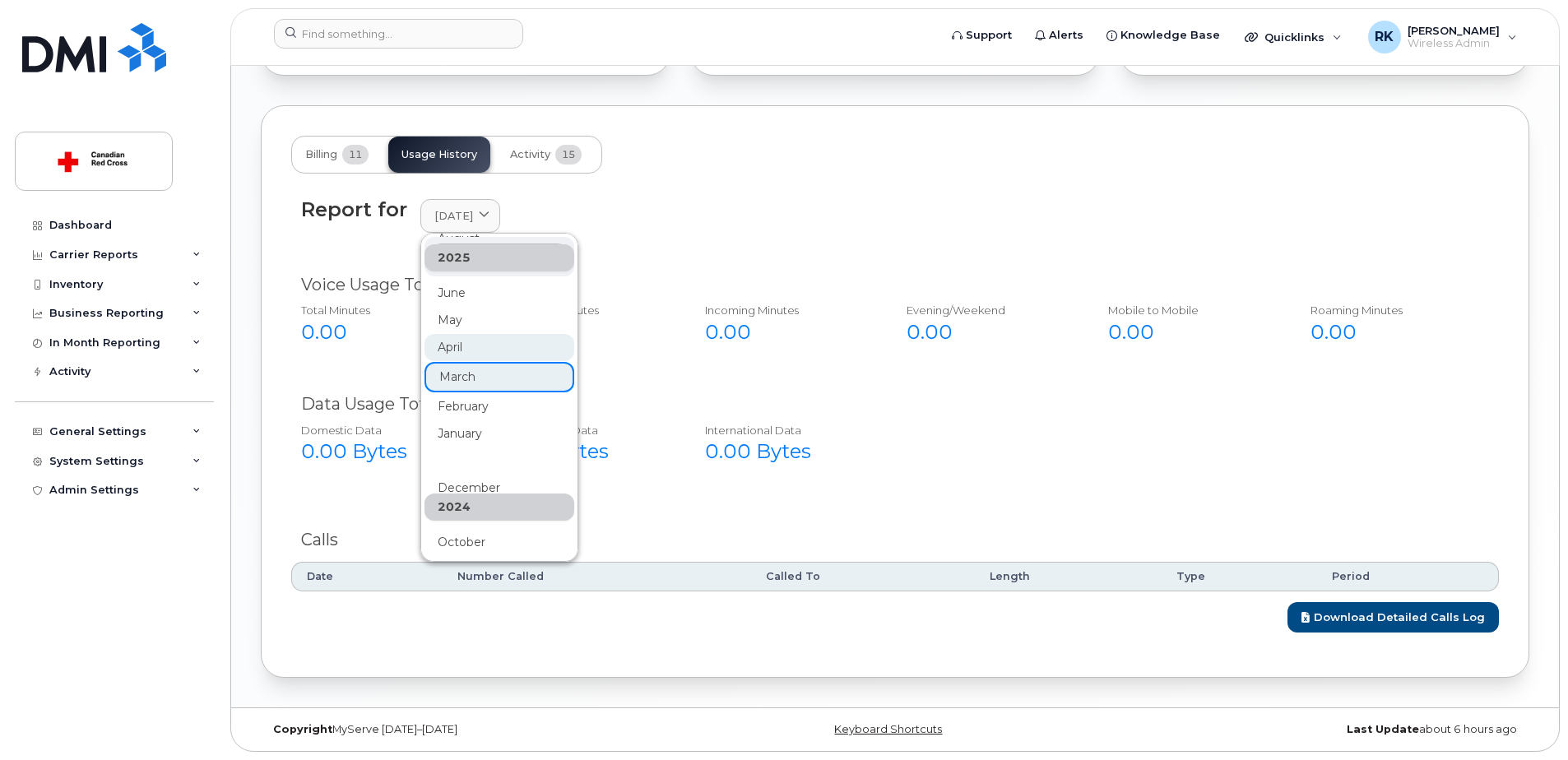
click at [454, 345] on div "April" at bounding box center [500, 347] width 150 height 27
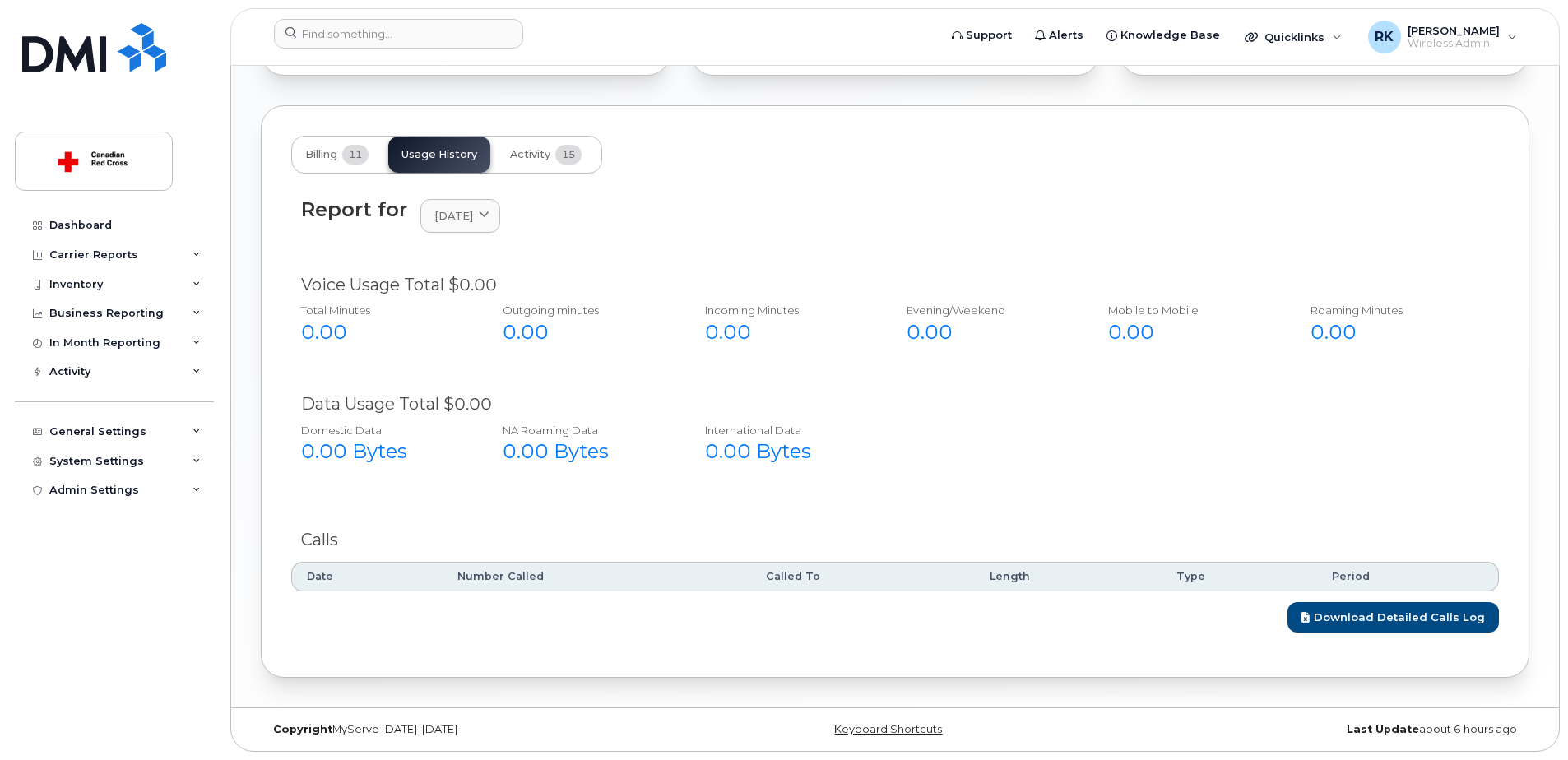
click at [1144, 282] on div "Voice Usage Total $0.00" at bounding box center [895, 285] width 1188 height 24
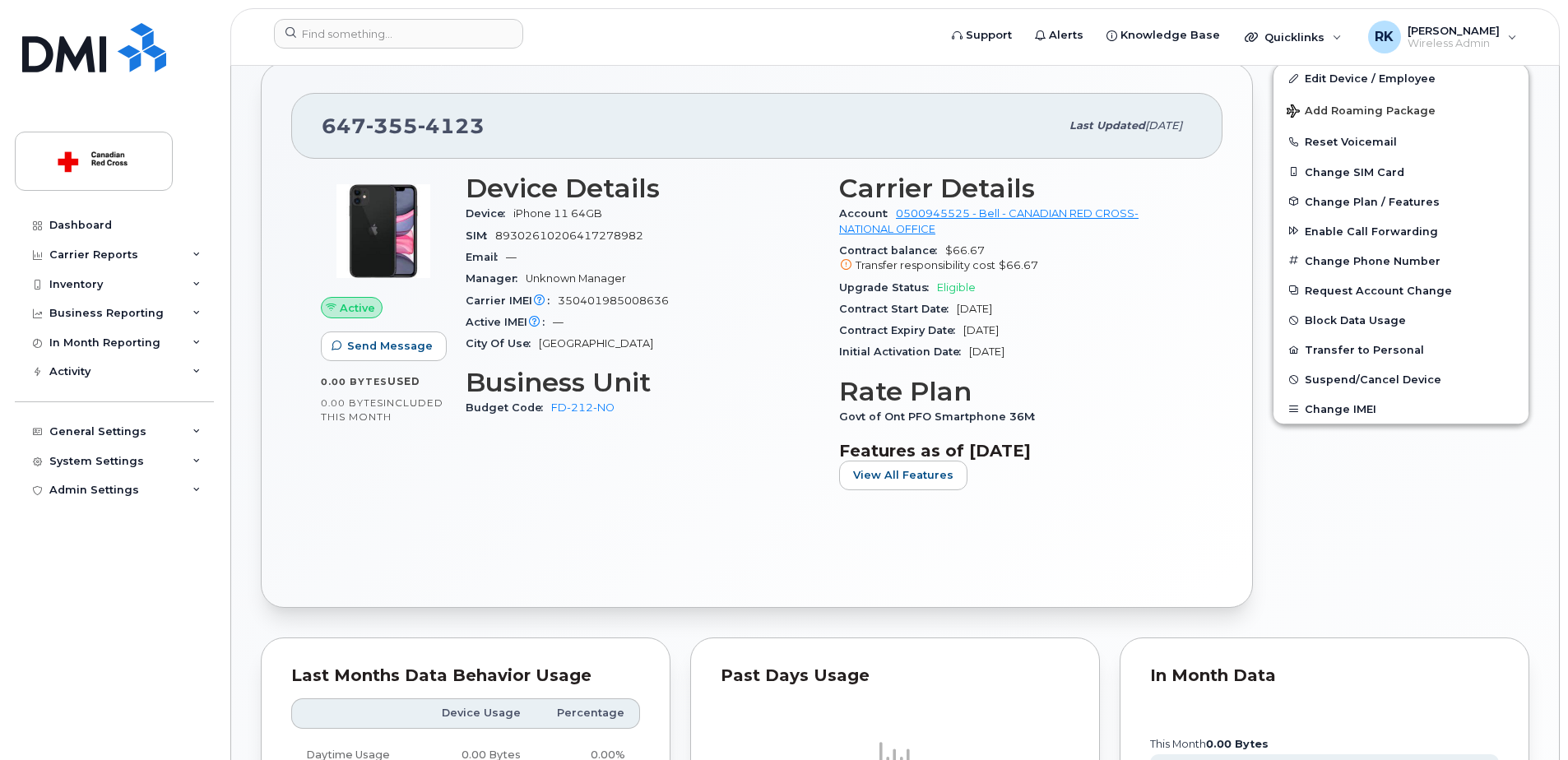
scroll to position [424, 0]
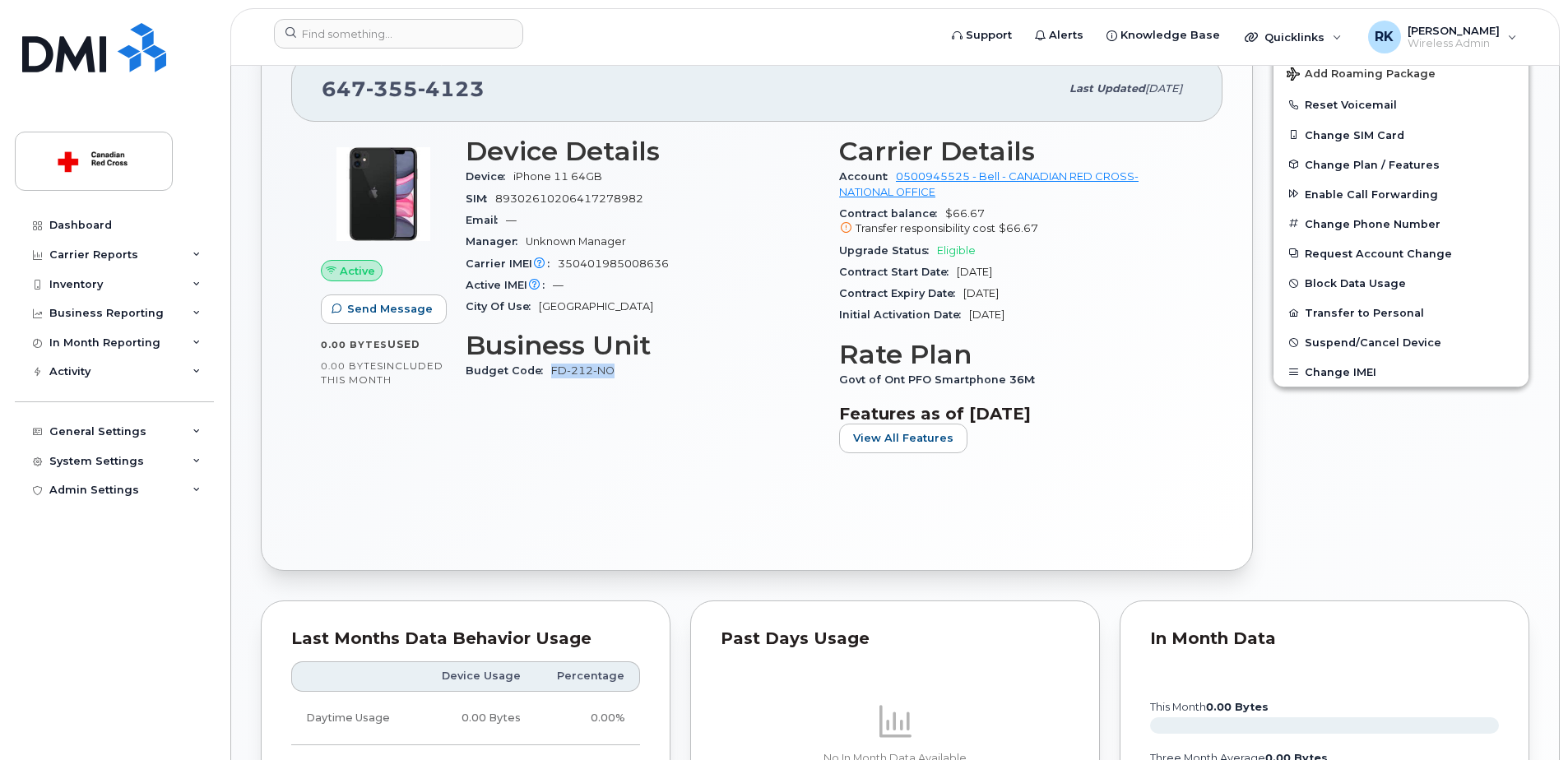
drag, startPoint x: 620, startPoint y: 370, endPoint x: 551, endPoint y: 376, distance: 69.3
click at [551, 376] on div "Budget Code FD-212-NO" at bounding box center [642, 370] width 354 height 21
copy link "FD-212-NO"
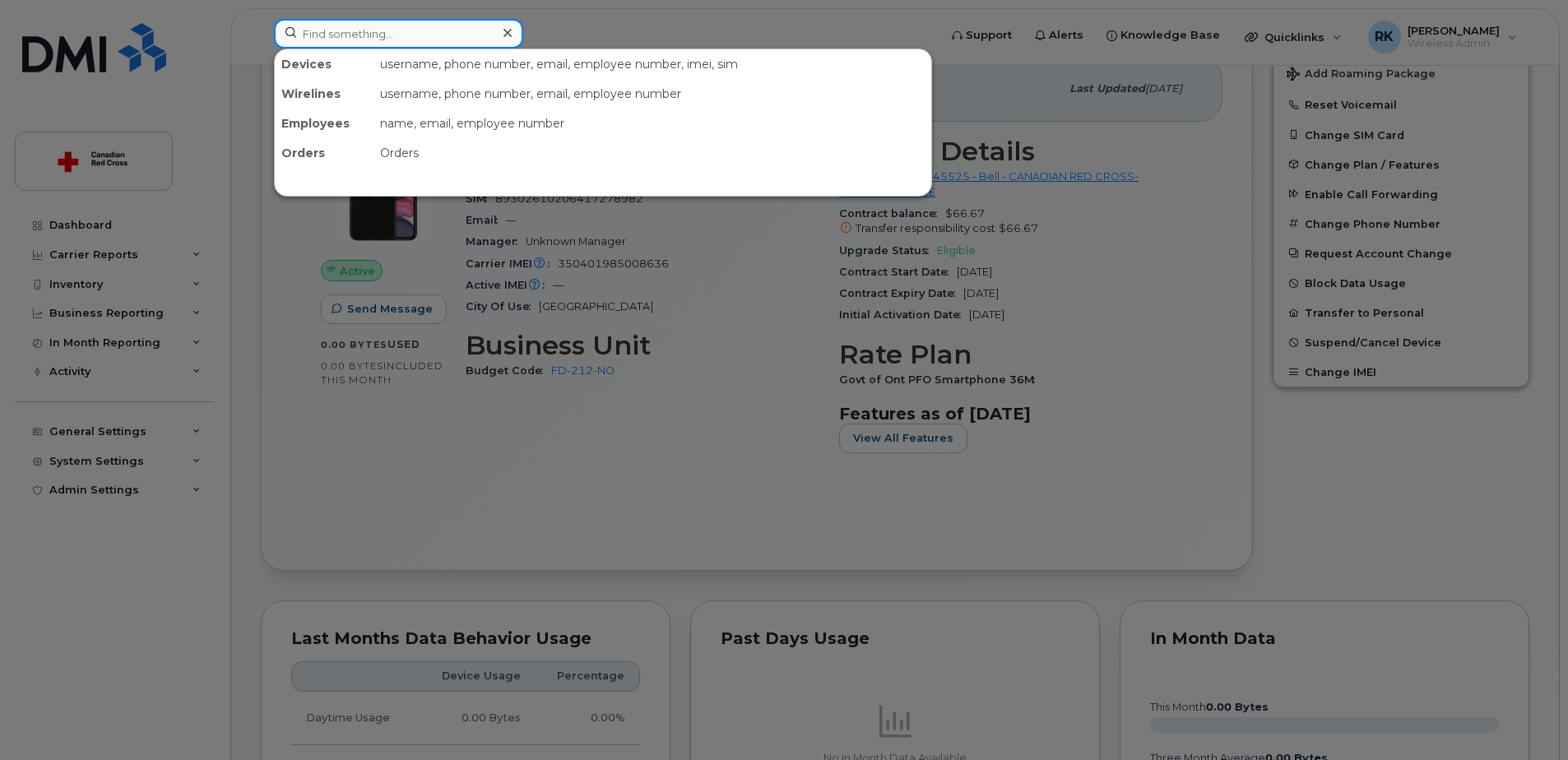
click at [381, 44] on input at bounding box center [399, 34] width 249 height 30
paste input "4373266825"
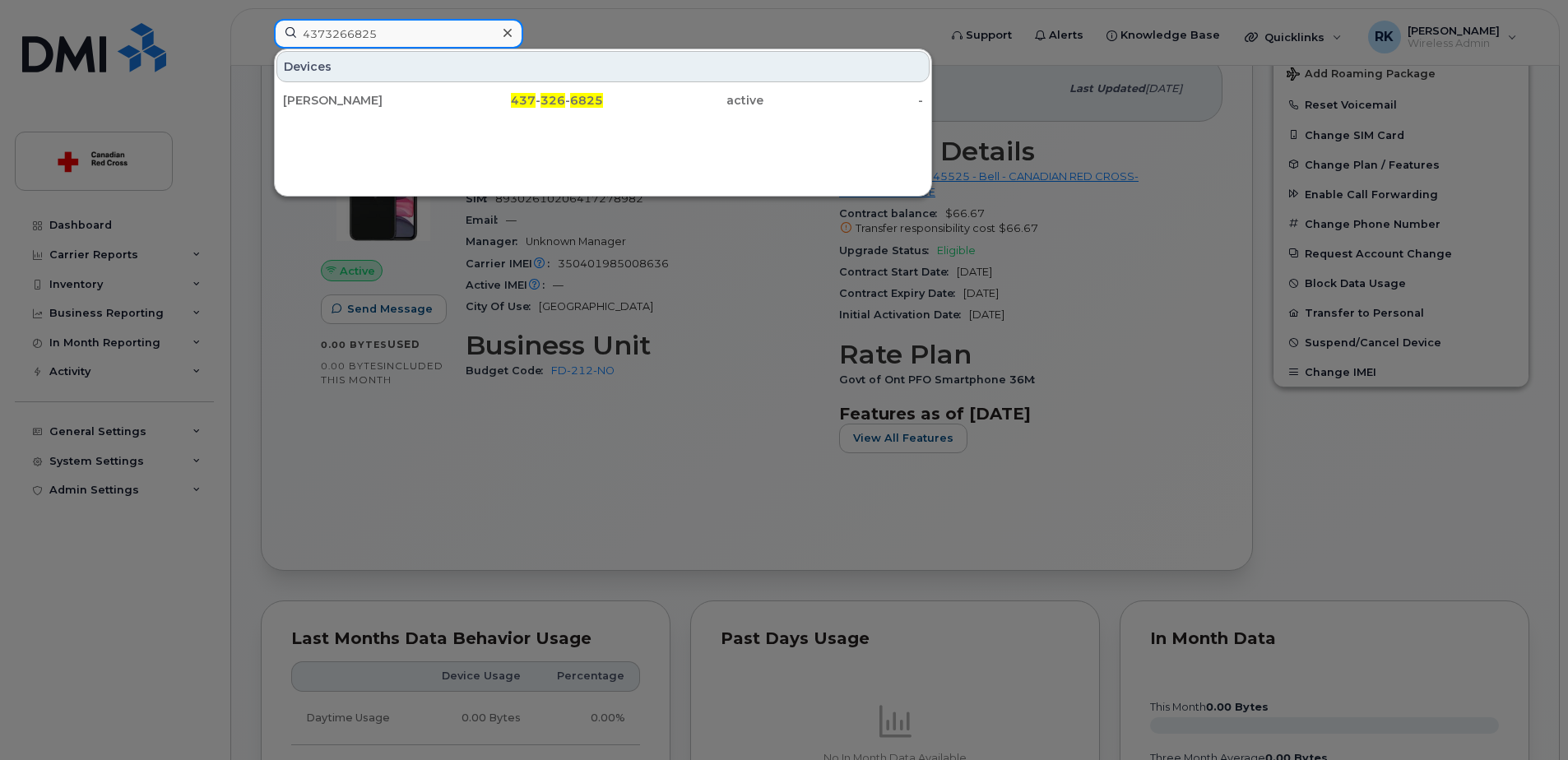
type input "4373266825"
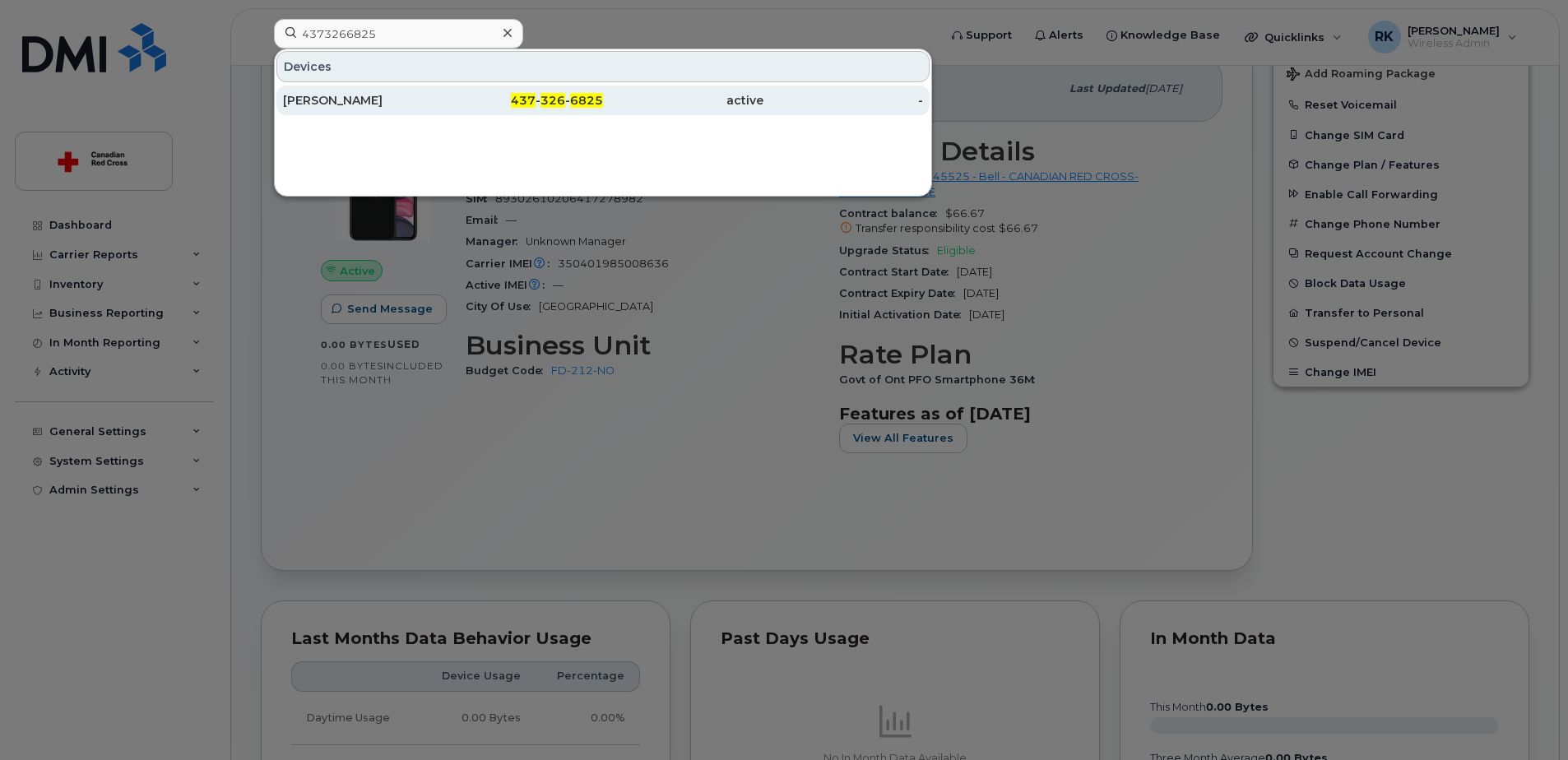
click at [498, 106] on div "437 - 326 - 6825" at bounding box center [524, 100] width 161 height 16
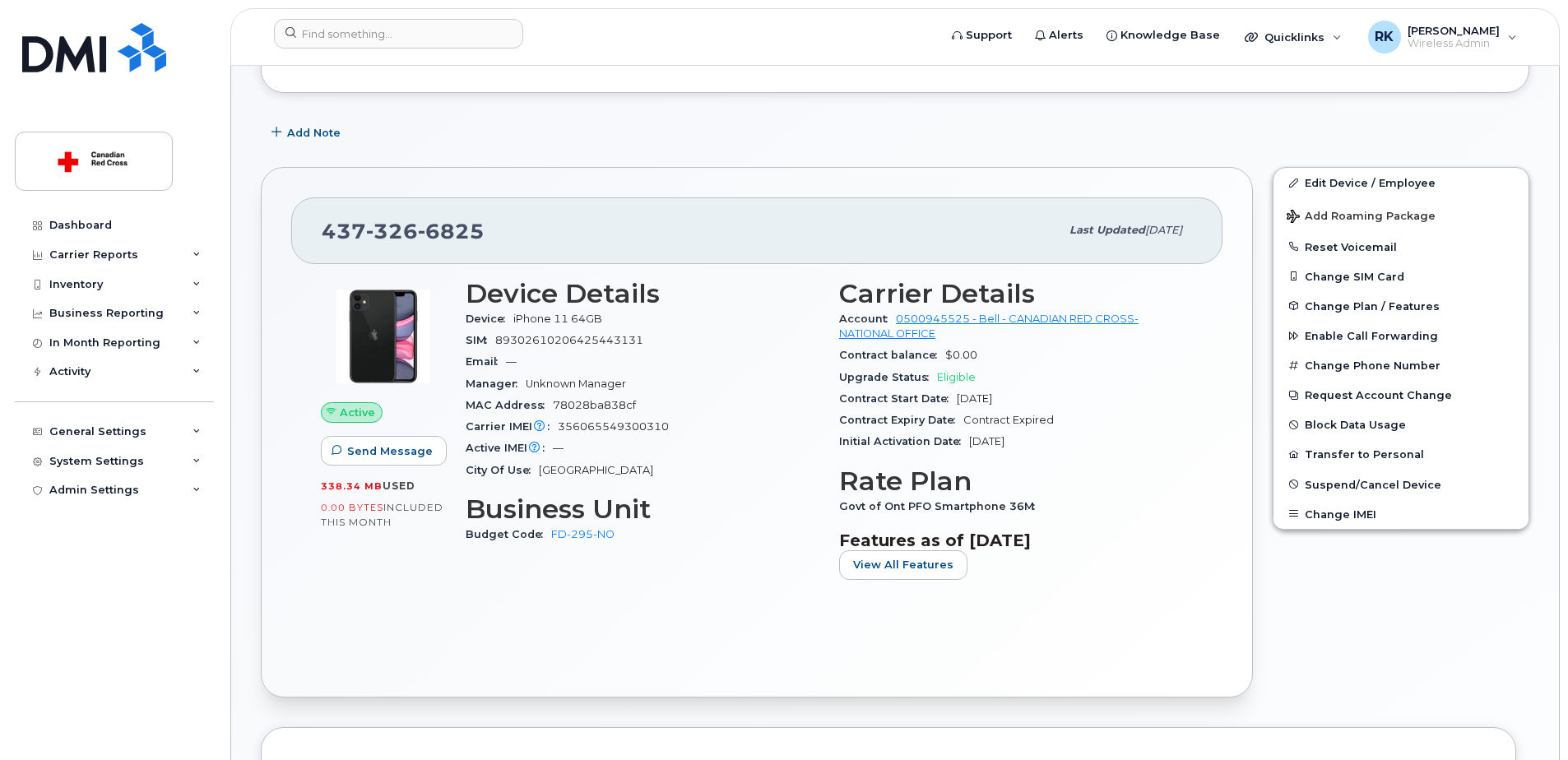
scroll to position [329, 0]
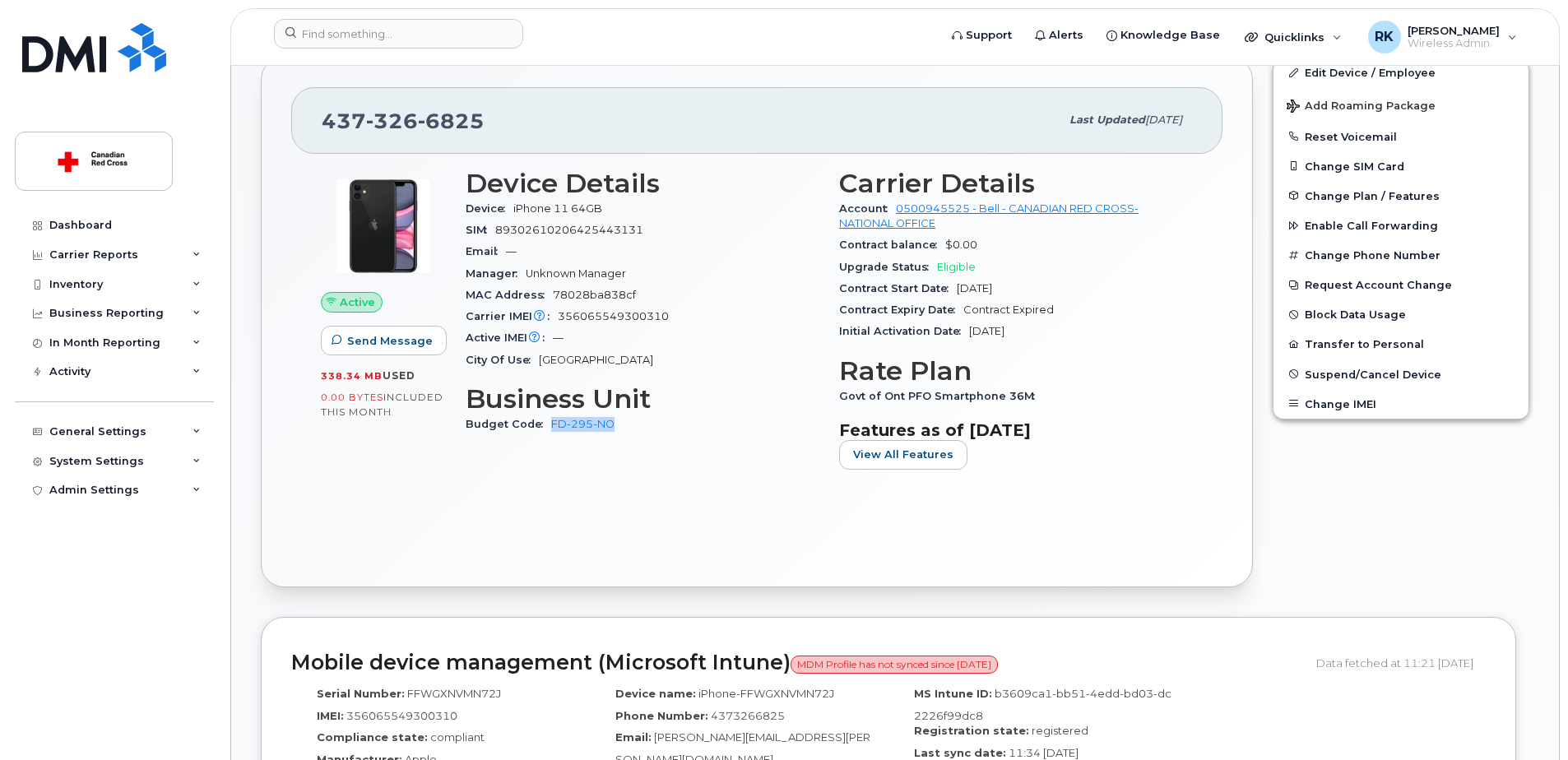
drag, startPoint x: 622, startPoint y: 432, endPoint x: 550, endPoint y: 432, distance: 72.0
click at [550, 431] on div "Budget Code FD-295-NO" at bounding box center [642, 424] width 354 height 21
copy link "FD-295-NO"
